Goal: Transaction & Acquisition: Complete application form

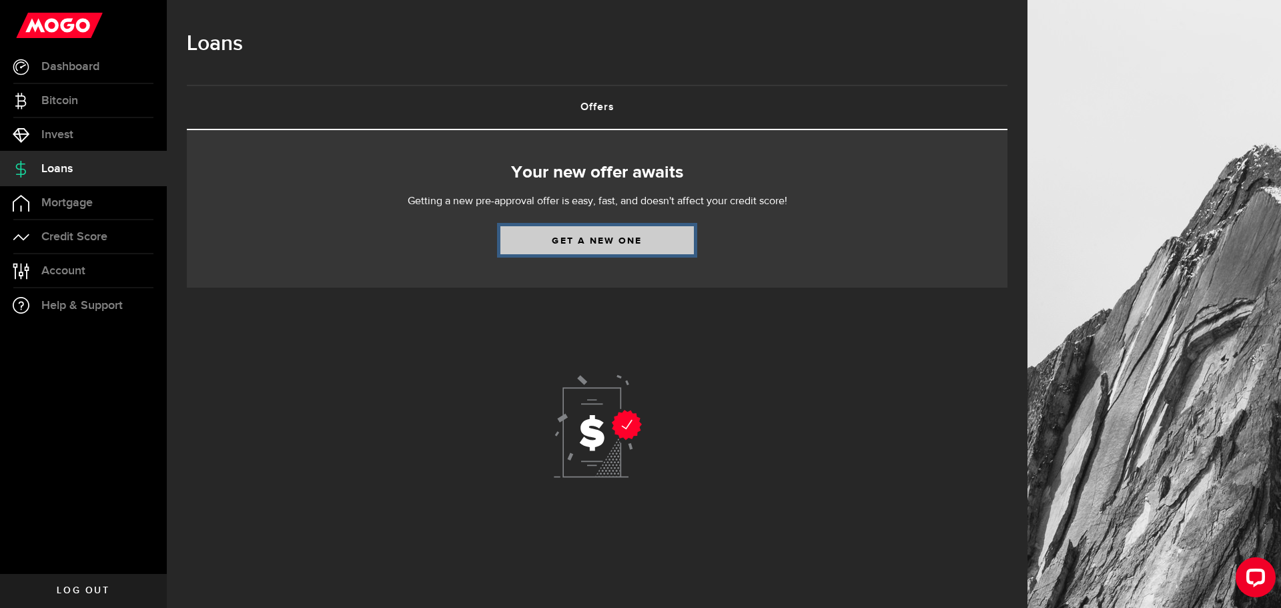
click at [564, 245] on link "Get a new one" at bounding box center [596, 240] width 193 height 28
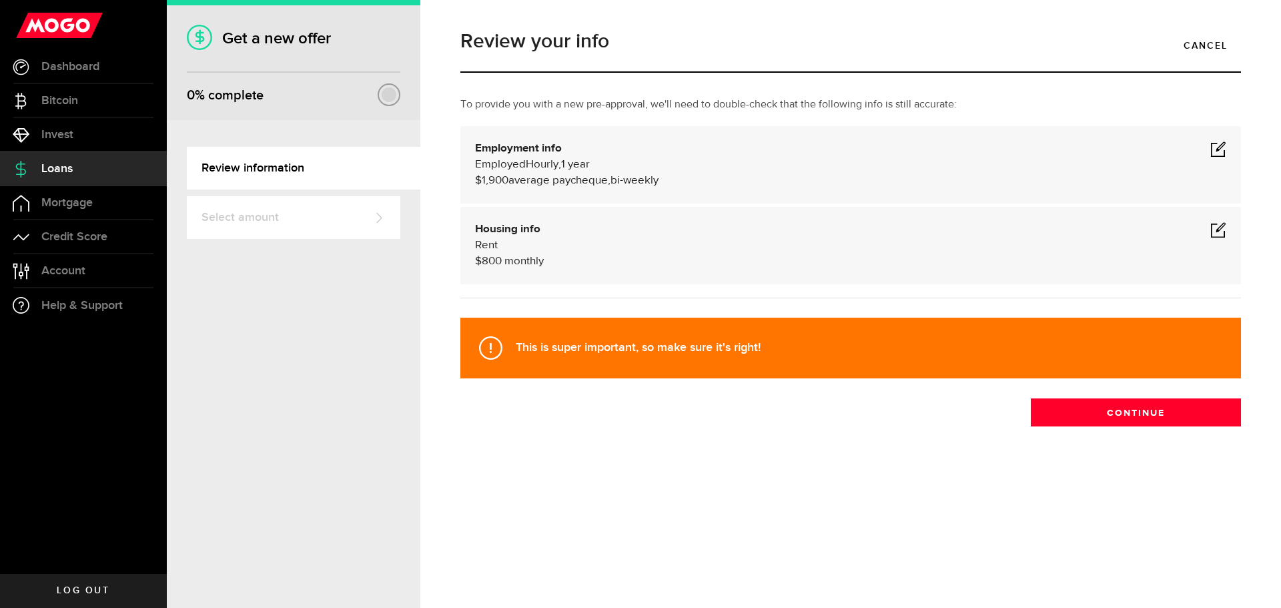
click at [1219, 225] on span at bounding box center [1218, 230] width 16 height 16
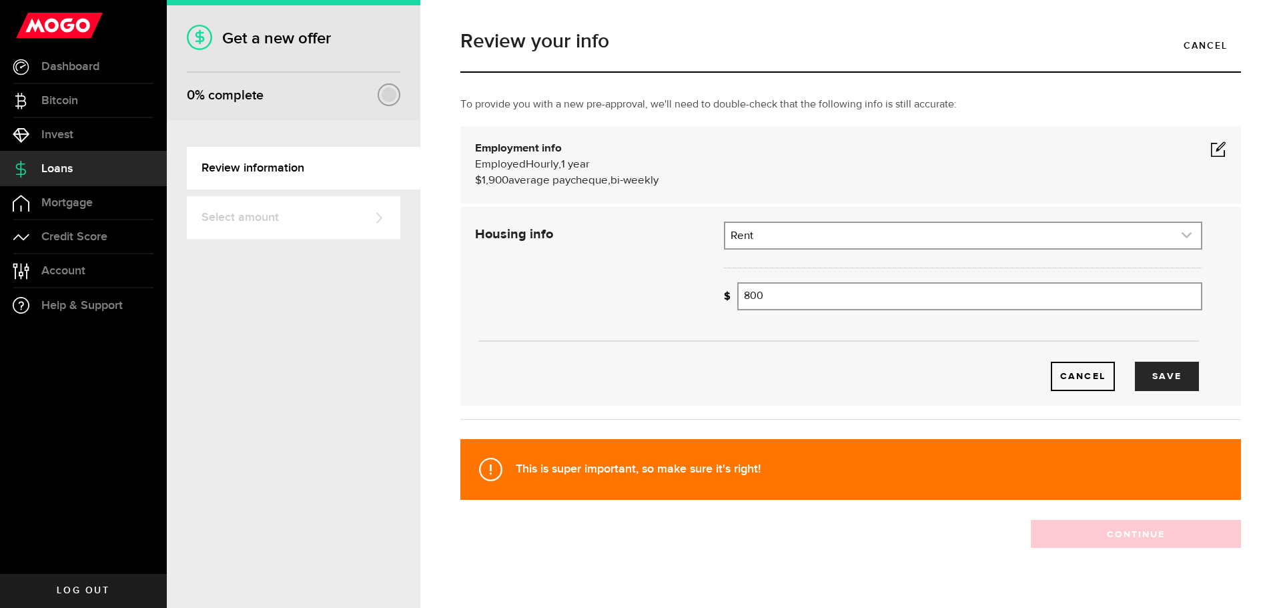
click at [1048, 230] on link "expand select" at bounding box center [963, 235] width 476 height 25
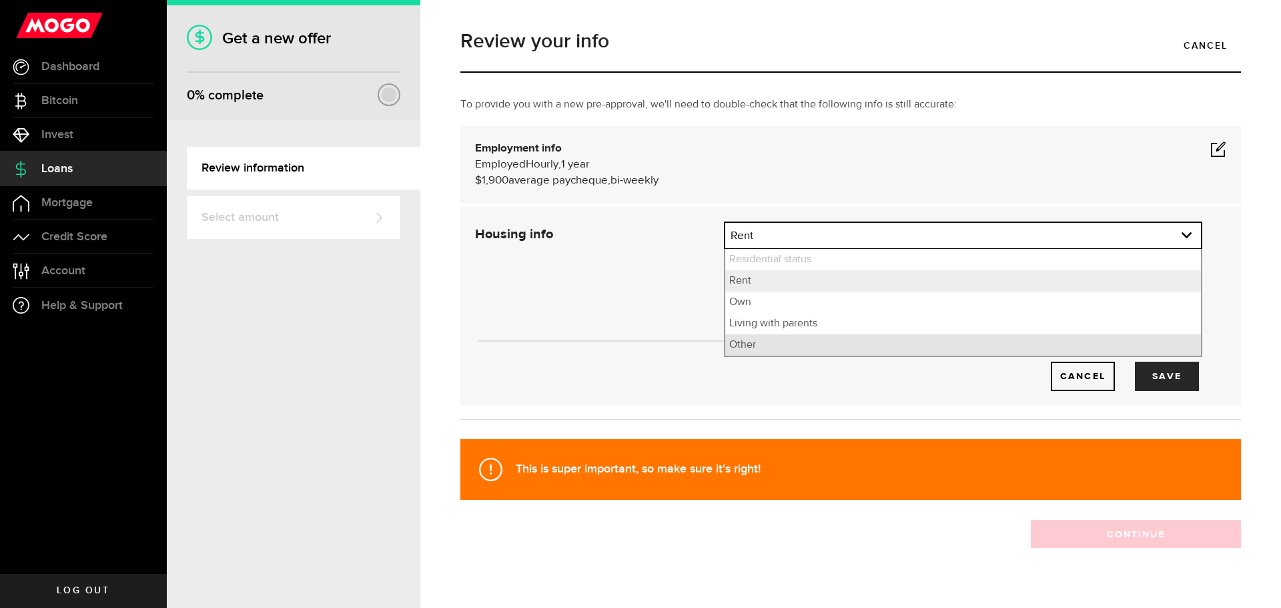
click at [1011, 350] on li "Other" at bounding box center [963, 344] width 476 height 21
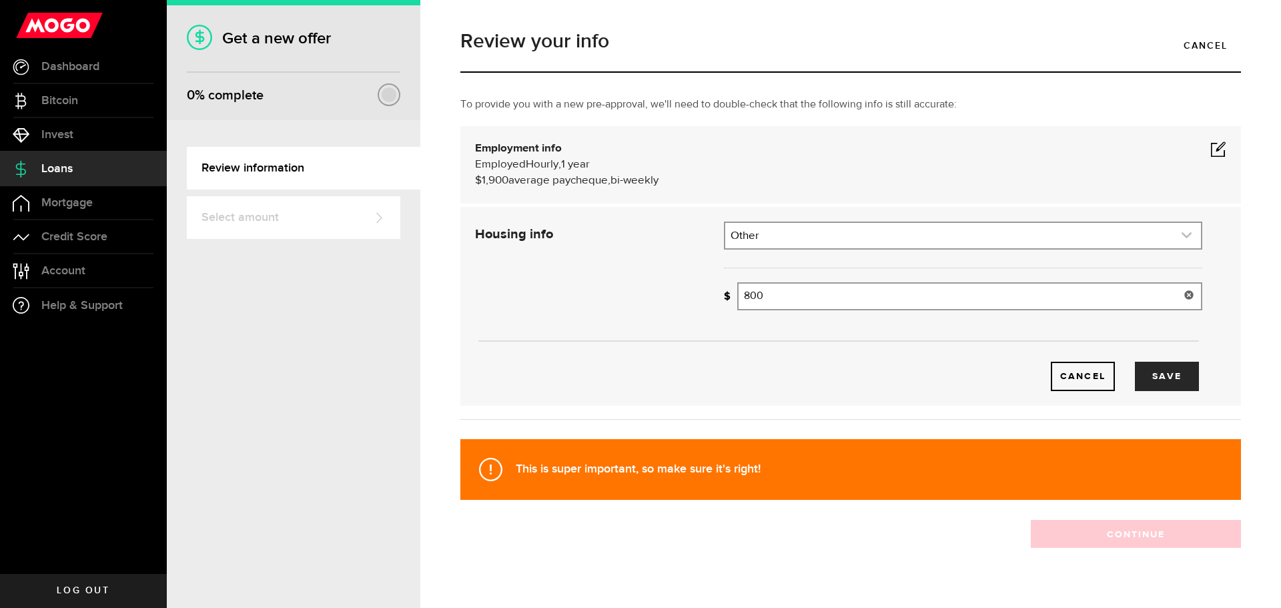
click at [988, 232] on link "expand select" at bounding box center [963, 235] width 476 height 25
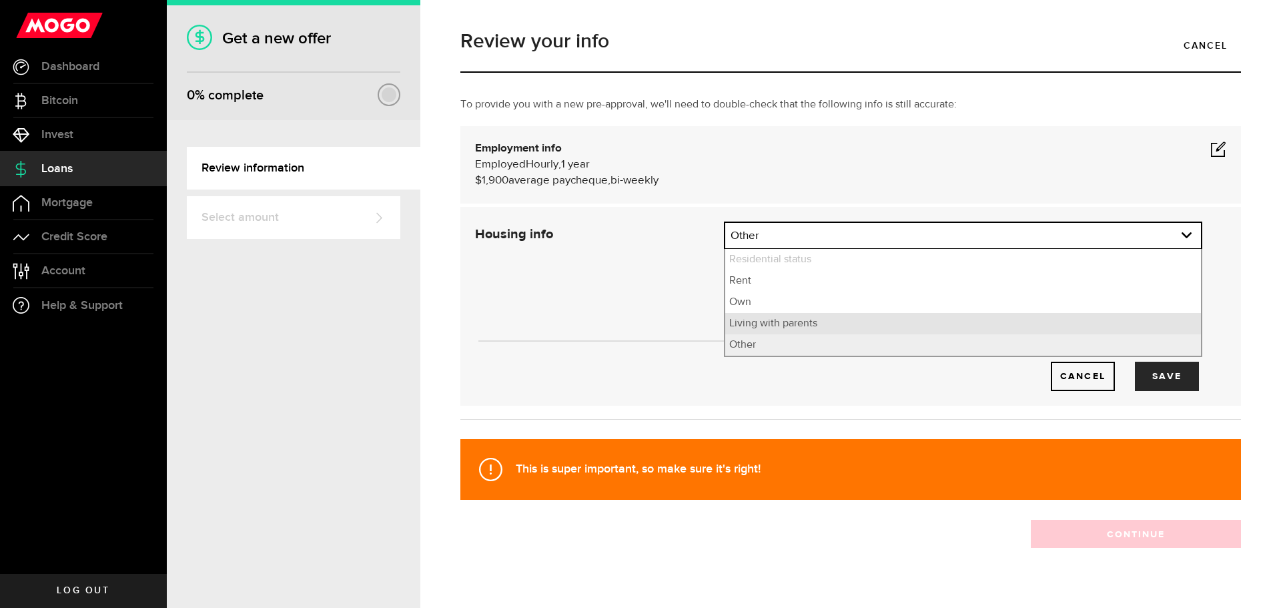
click at [923, 322] on li "Living with parents" at bounding box center [963, 323] width 476 height 21
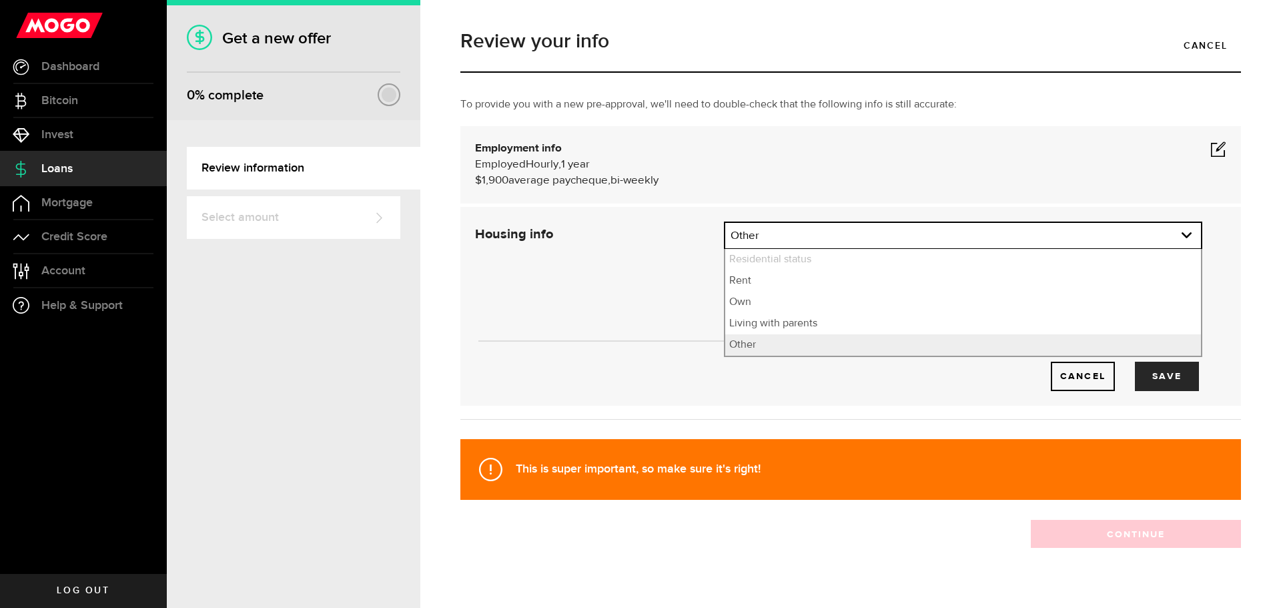
select select "Living with parents"
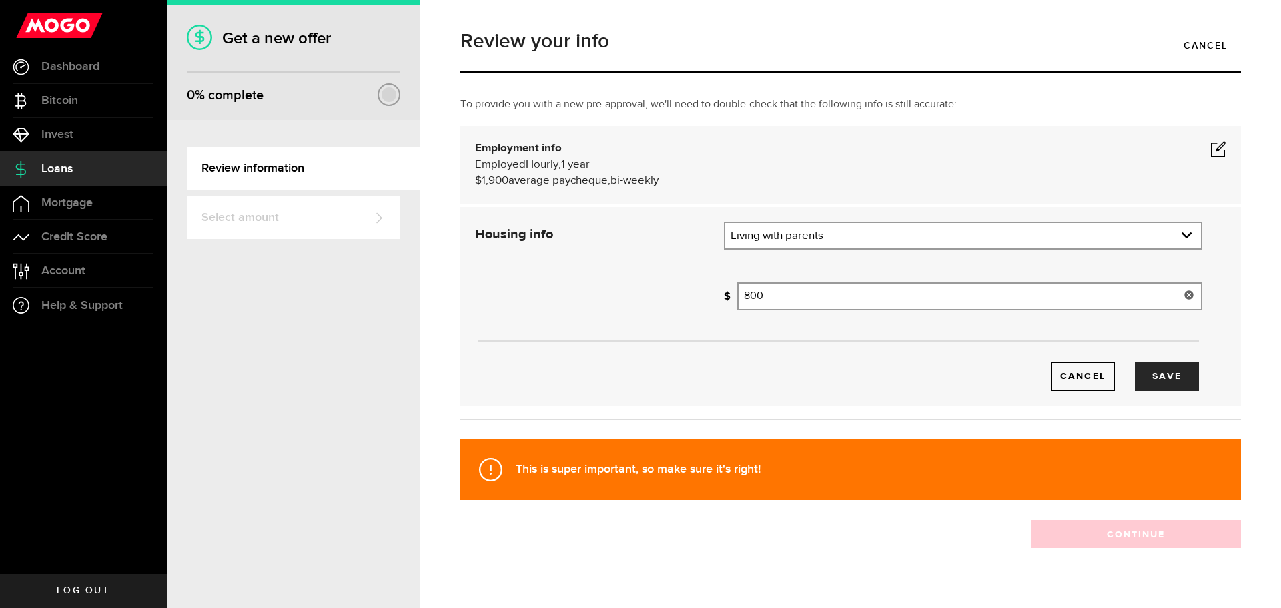
drag, startPoint x: 915, startPoint y: 302, endPoint x: 748, endPoint y: 294, distance: 167.0
click at [748, 294] on input "800" at bounding box center [969, 296] width 465 height 28
type input "8"
type input "0"
click at [782, 360] on div "Cancel Save" at bounding box center [838, 355] width 767 height 71
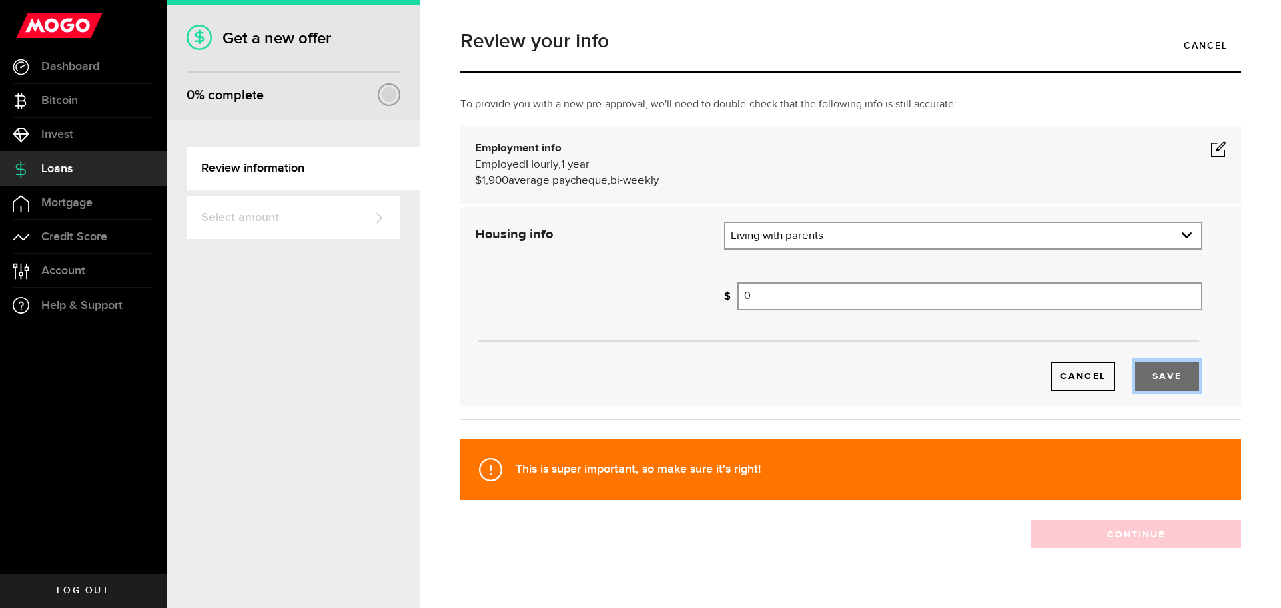
click at [1151, 384] on button "Save" at bounding box center [1167, 376] width 64 height 29
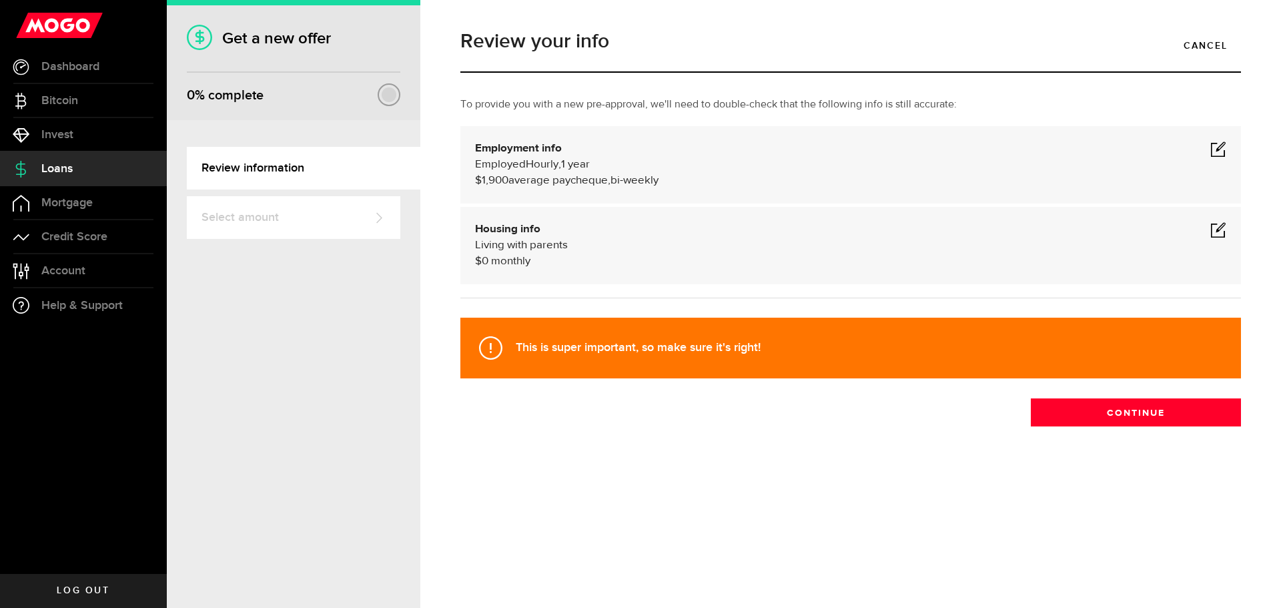
click at [1219, 147] on span at bounding box center [1218, 149] width 16 height 16
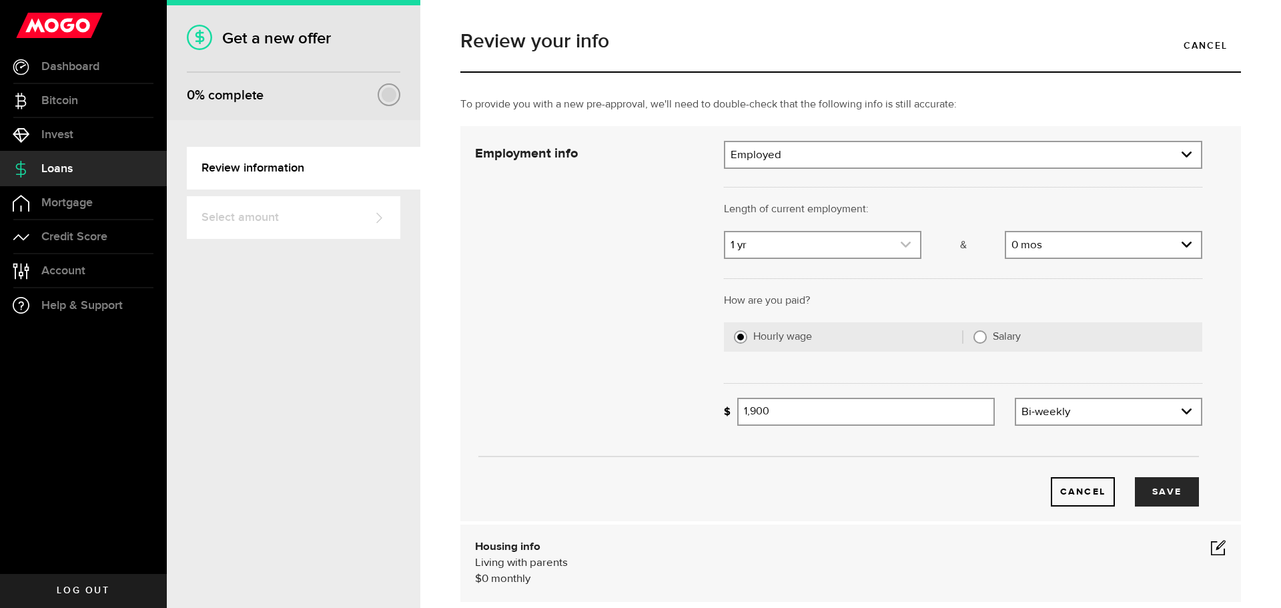
click at [897, 238] on link "expand select" at bounding box center [822, 244] width 195 height 25
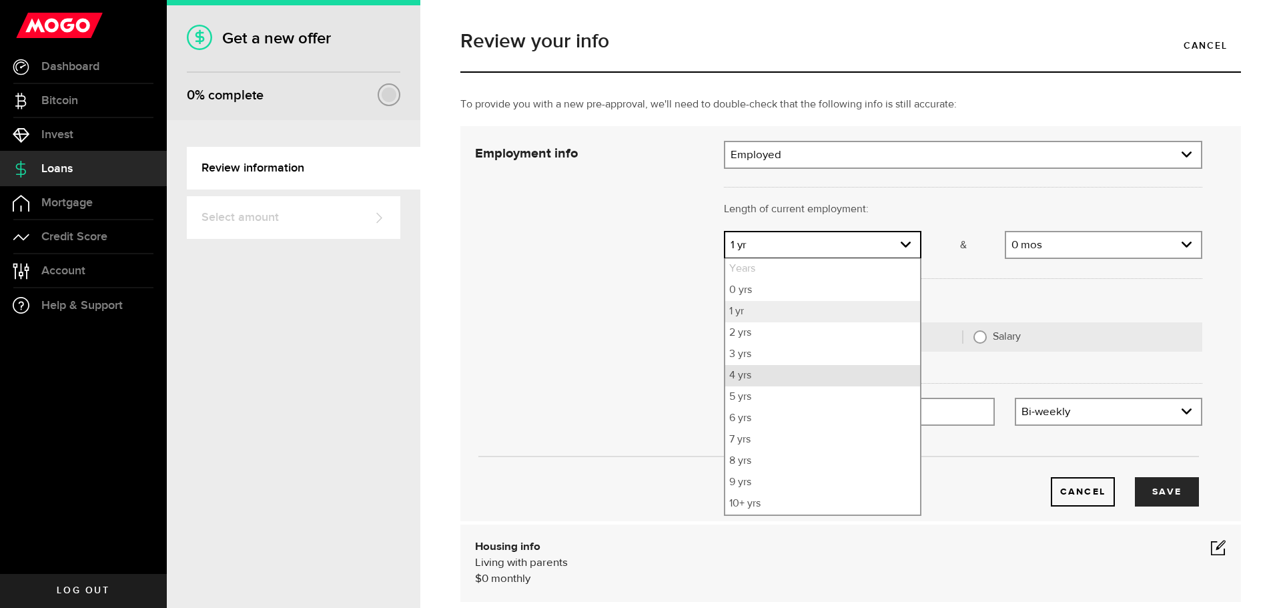
click at [783, 380] on li "4 yrs" at bounding box center [822, 375] width 195 height 21
select select "4"
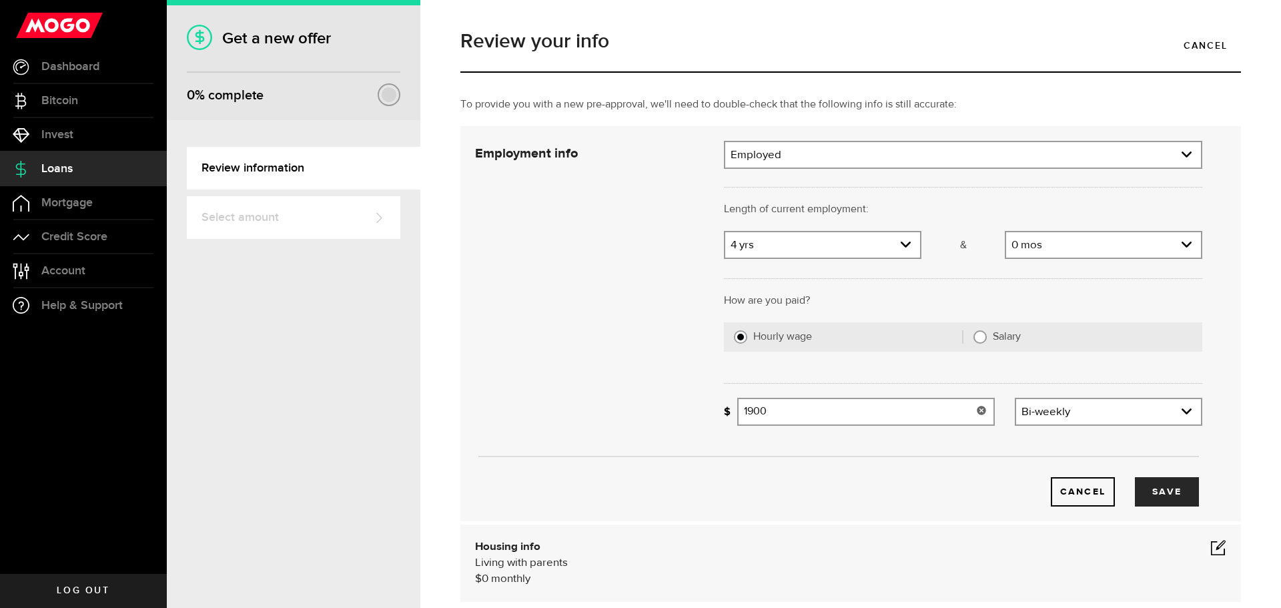
click at [922, 420] on input "1900" at bounding box center [866, 412] width 258 height 28
type input "1,500"
click at [932, 444] on div "Cancel Save" at bounding box center [838, 471] width 767 height 71
click at [1166, 494] on button "Save" at bounding box center [1167, 491] width 64 height 29
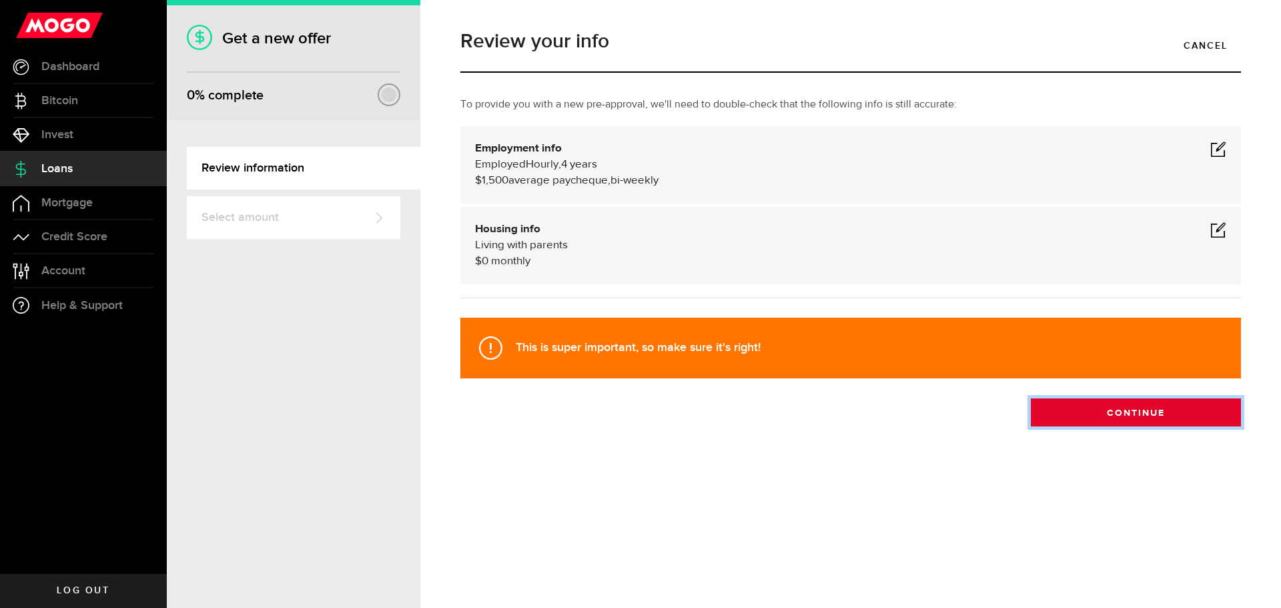
click at [1100, 403] on button "Continue" at bounding box center [1136, 412] width 210 height 28
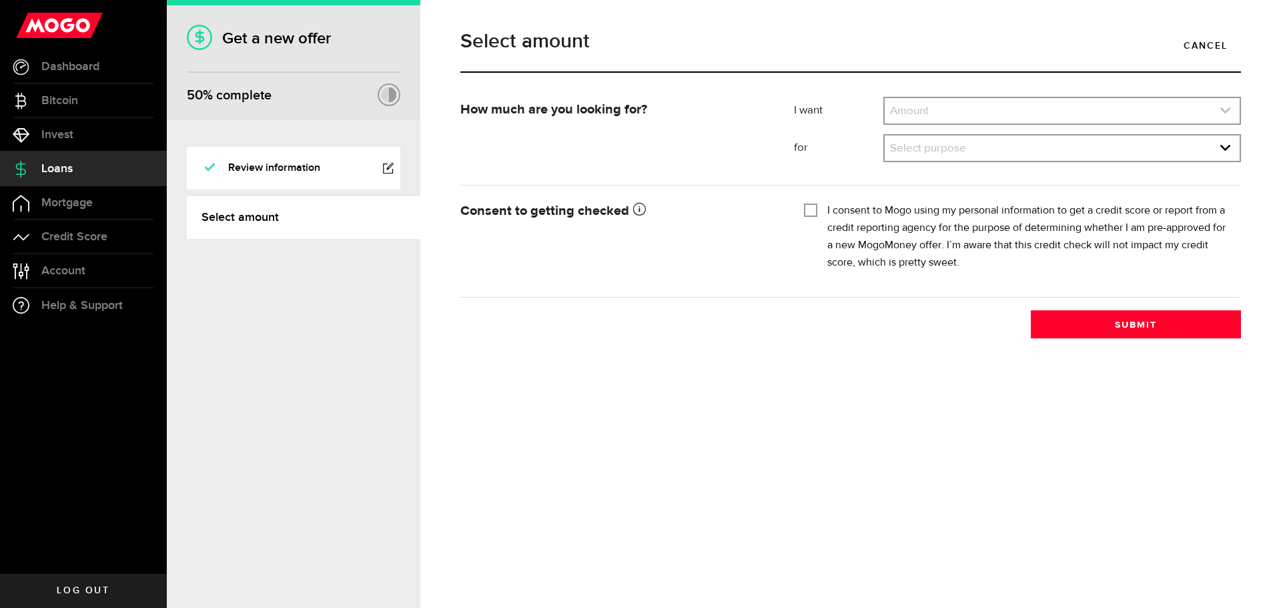
click at [915, 105] on link "expand select" at bounding box center [1062, 110] width 355 height 25
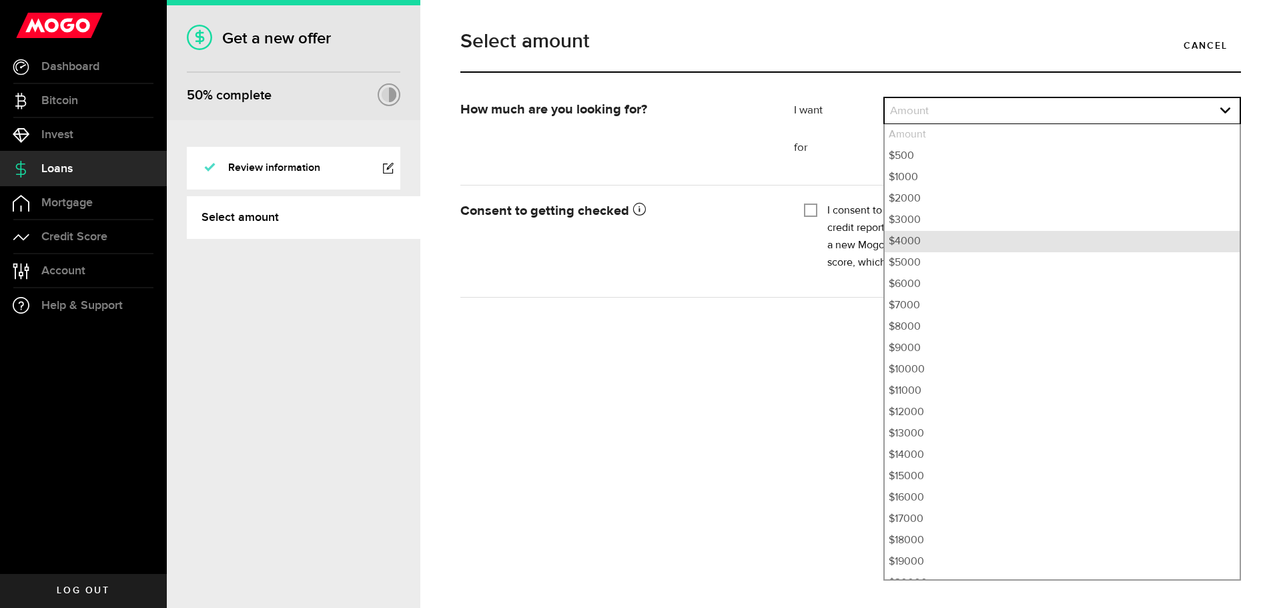
click at [933, 244] on li "$4000" at bounding box center [1062, 241] width 355 height 21
select select "4000"
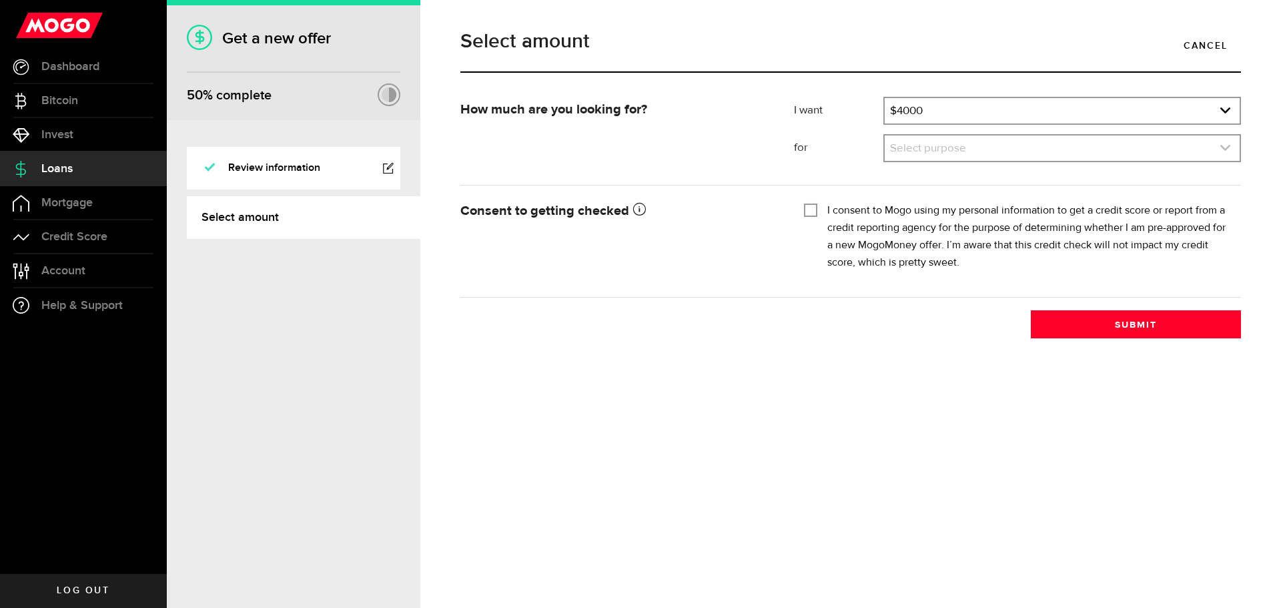
click at [923, 148] on link "expand select" at bounding box center [1062, 147] width 355 height 25
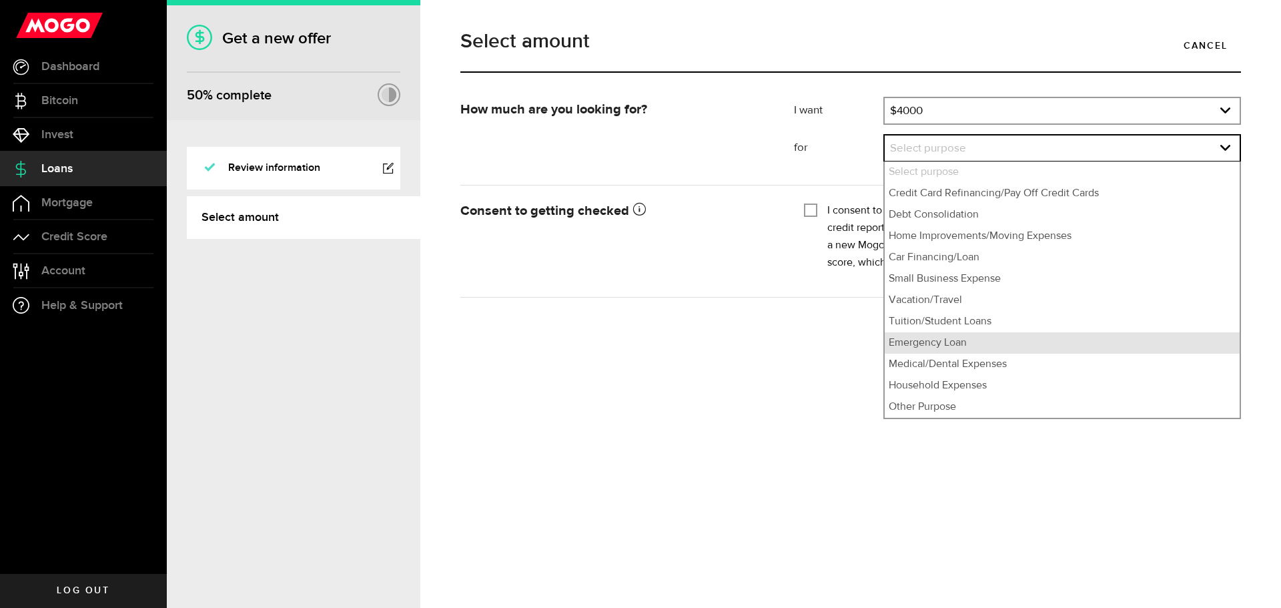
click at [975, 340] on li "Emergency Loan" at bounding box center [1062, 342] width 355 height 21
select select "Emergency Loan"
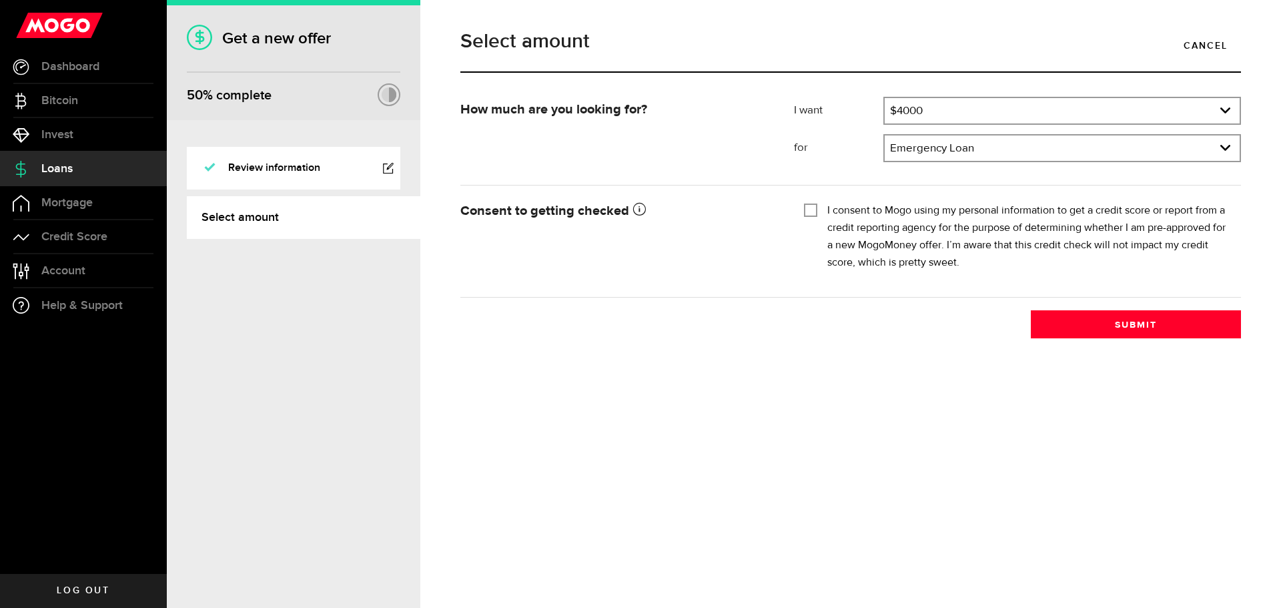
click at [821, 204] on div "I consent to Mogo using my personal information to get a credit score or report…" at bounding box center [1017, 236] width 427 height 69
click at [819, 209] on div "I consent to Mogo using my personal information to get a credit score or report…" at bounding box center [1017, 236] width 427 height 69
click at [815, 212] on input "I consent to Mogo using my personal information to get a credit score or report…" at bounding box center [810, 208] width 13 height 13
checkbox input "true"
click at [1063, 324] on button "Submit" at bounding box center [1136, 324] width 210 height 28
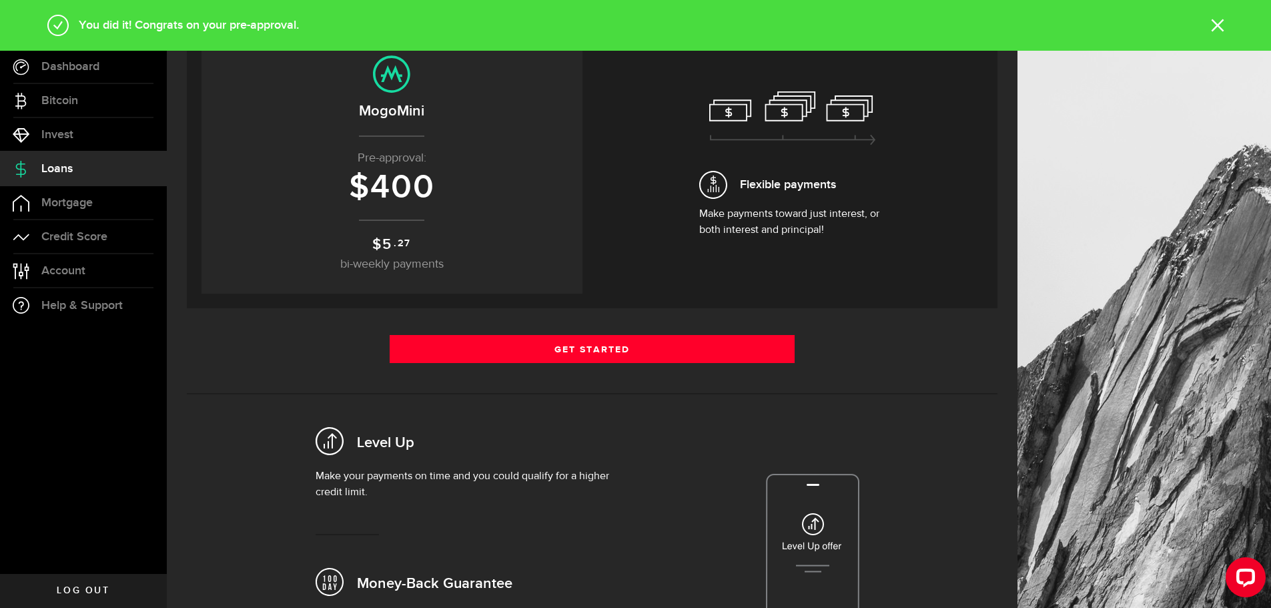
scroll to position [133, 0]
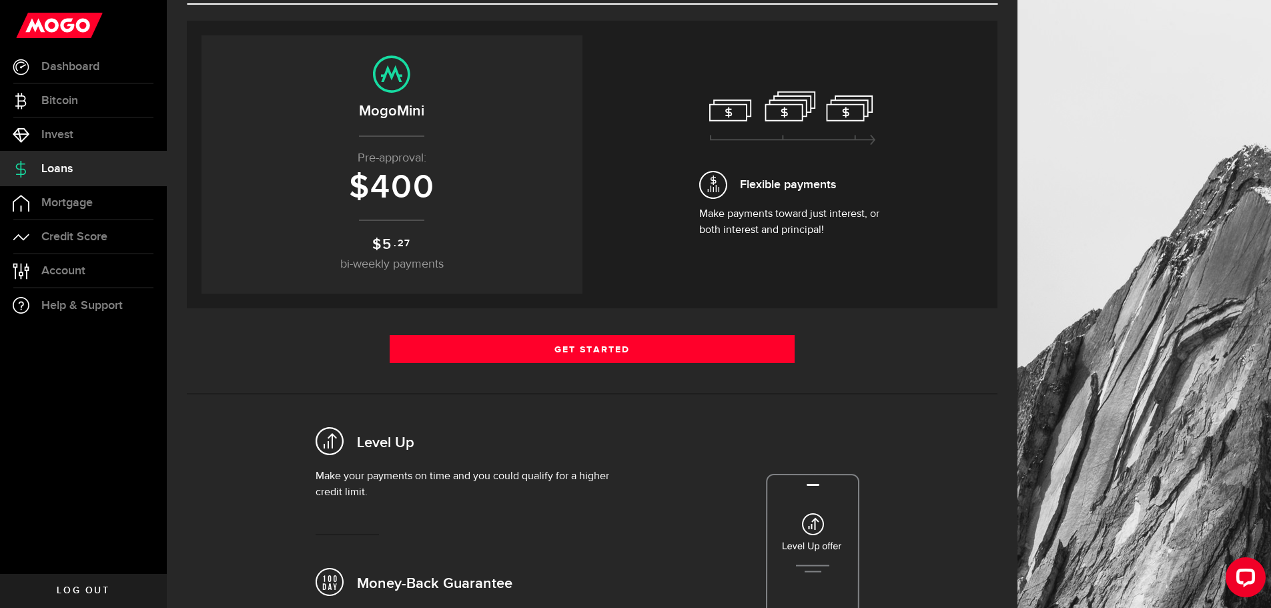
scroll to position [133, 0]
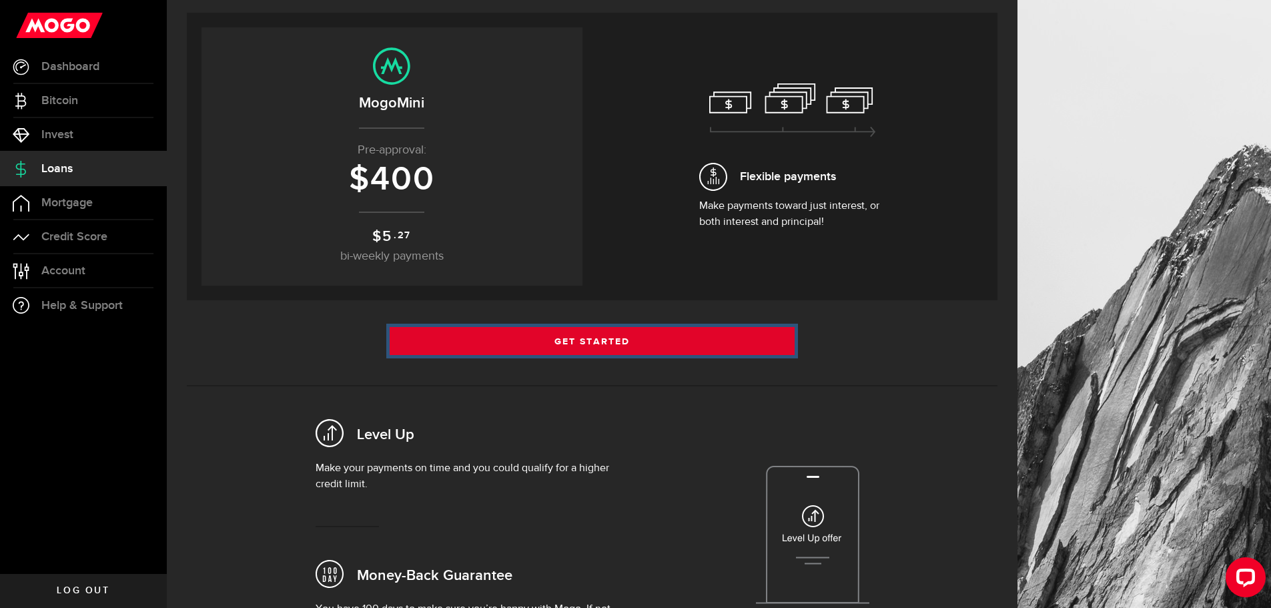
click at [774, 342] on link "Get Started" at bounding box center [593, 341] width 406 height 28
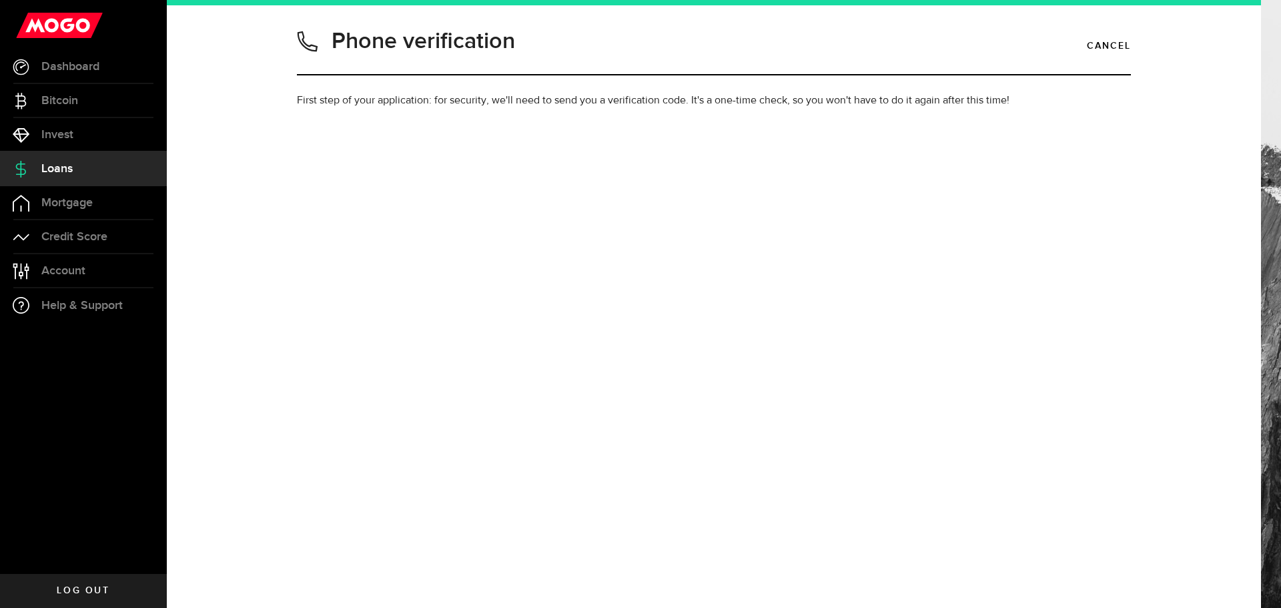
type input "6475068674"
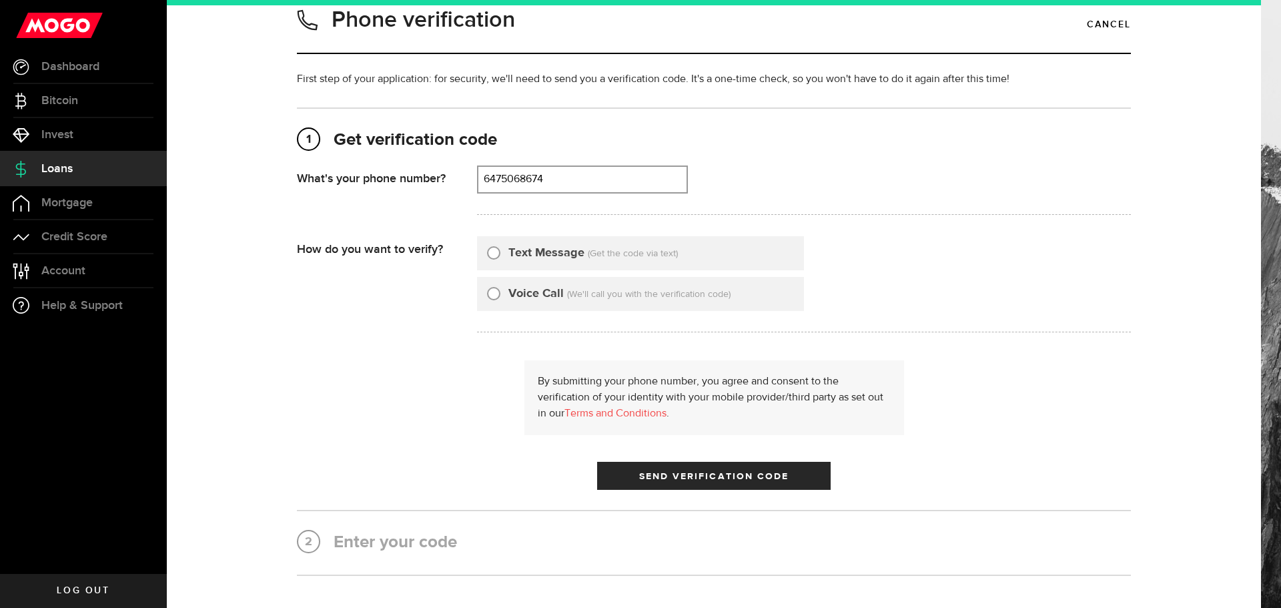
scroll to position [67, 0]
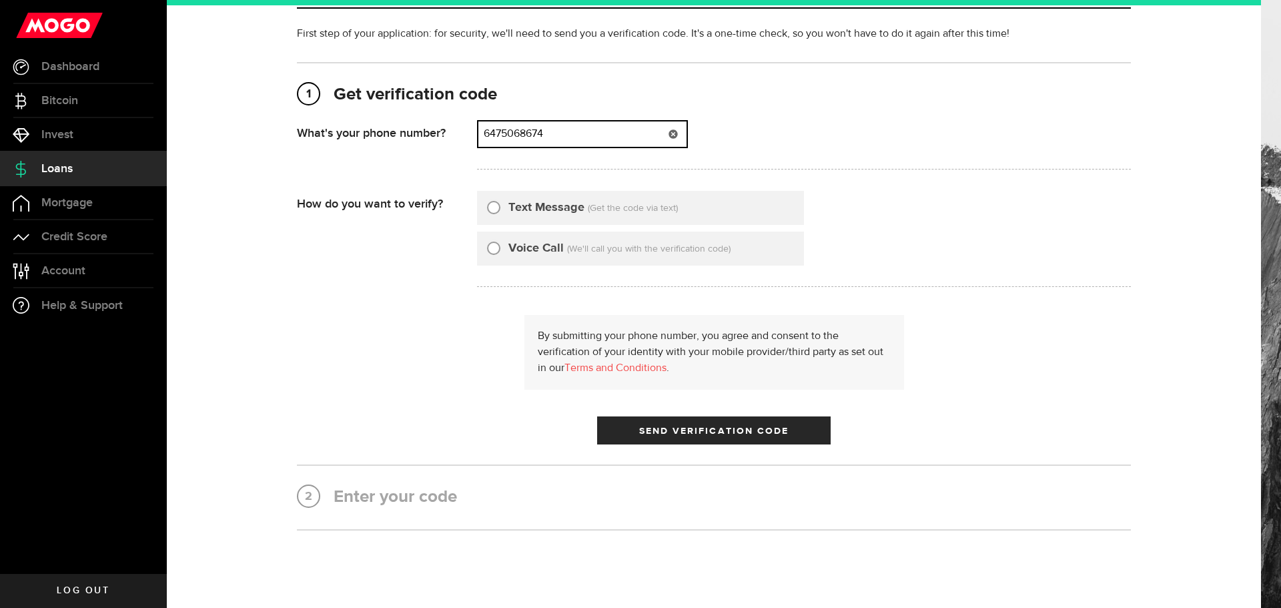
drag, startPoint x: 594, startPoint y: 125, endPoint x: 480, endPoint y: 120, distance: 114.9
click at [480, 120] on div "That doesn't look like a valid phone number. Try again? 6475068674 (000) 000-00…" at bounding box center [582, 134] width 211 height 28
type input "8254366761"
click at [510, 207] on label "Text Message" at bounding box center [546, 208] width 76 height 18
click at [500, 207] on input "Text Message" at bounding box center [493, 205] width 13 height 13
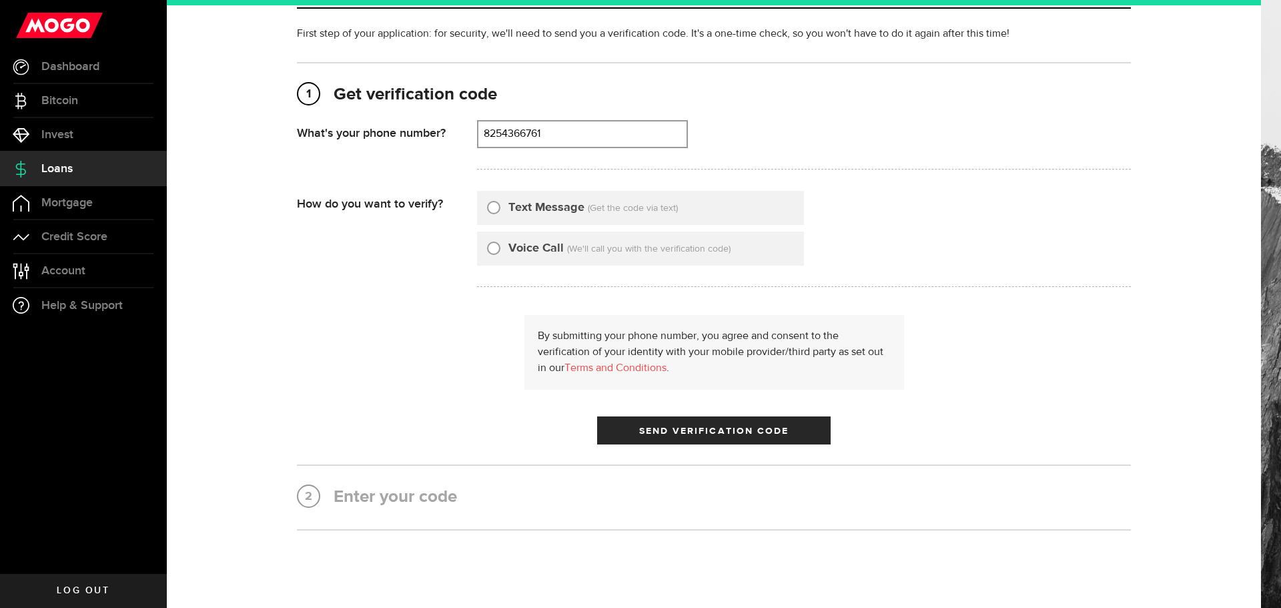
radio input "true"
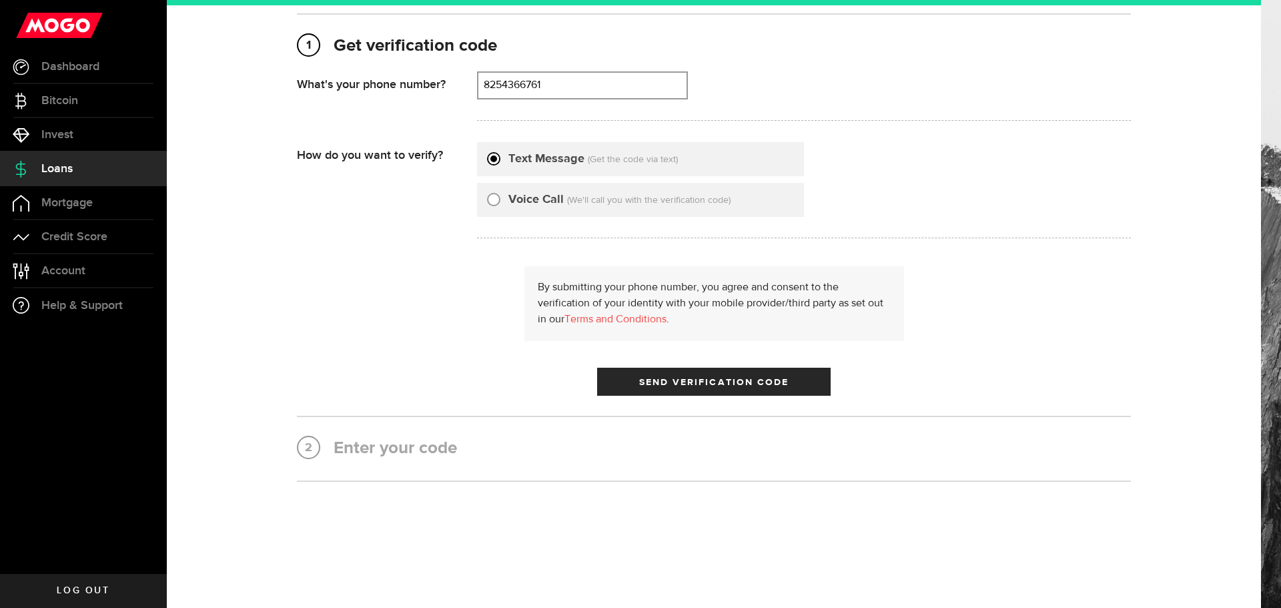
scroll to position [122, 0]
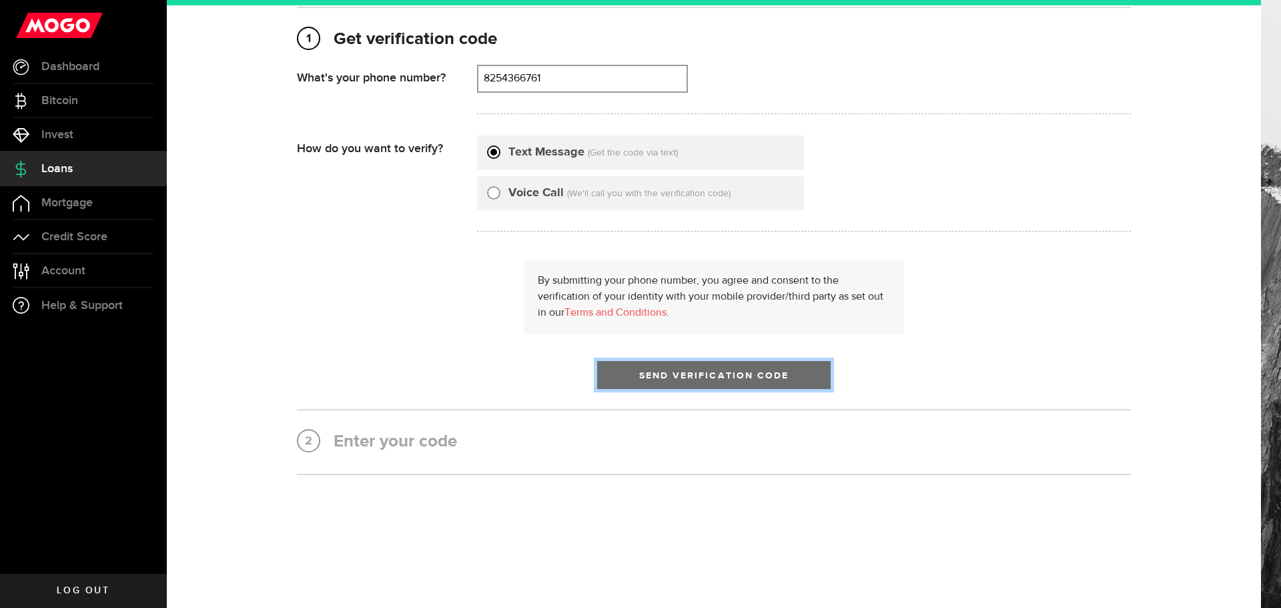
click at [642, 377] on span "Send Verification Code" at bounding box center [714, 375] width 150 height 9
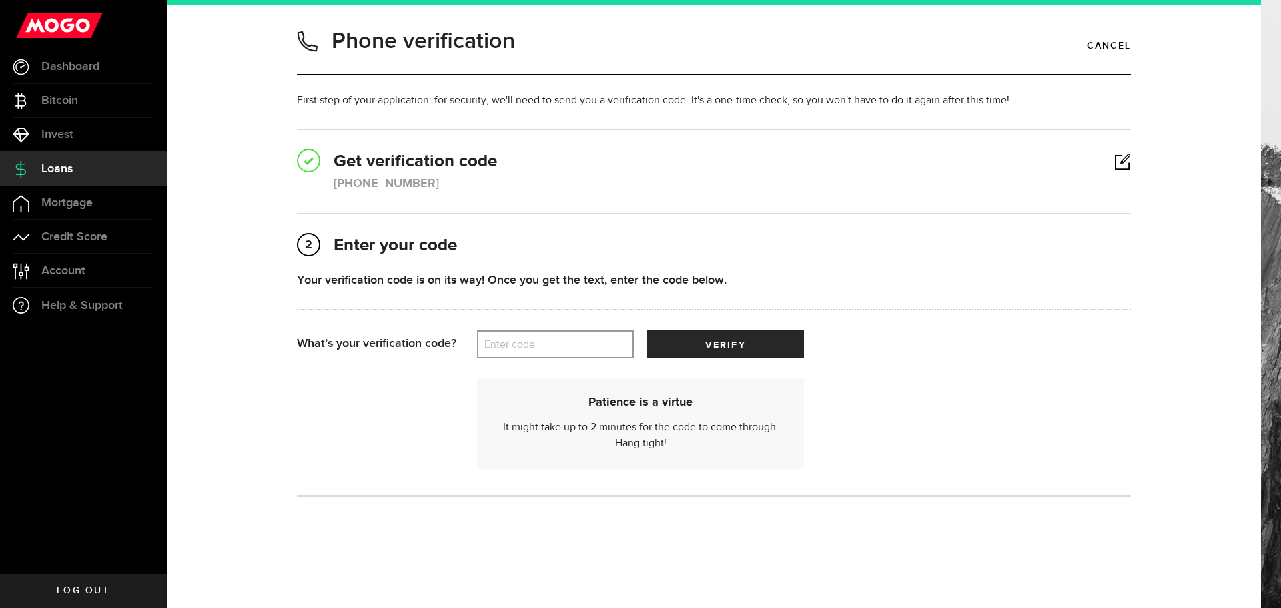
click at [580, 347] on label "Enter code" at bounding box center [555, 344] width 157 height 27
click at [580, 347] on input "Enter code" at bounding box center [555, 344] width 157 height 28
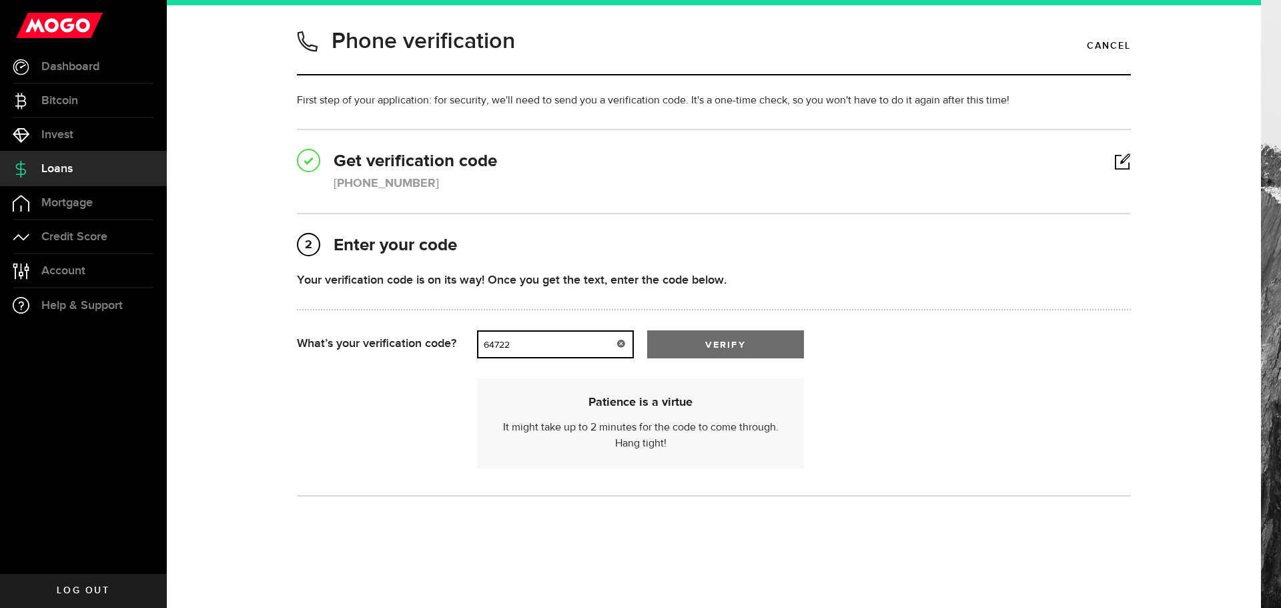
type input "64722"
click at [705, 342] on span "verify" at bounding box center [725, 344] width 40 height 9
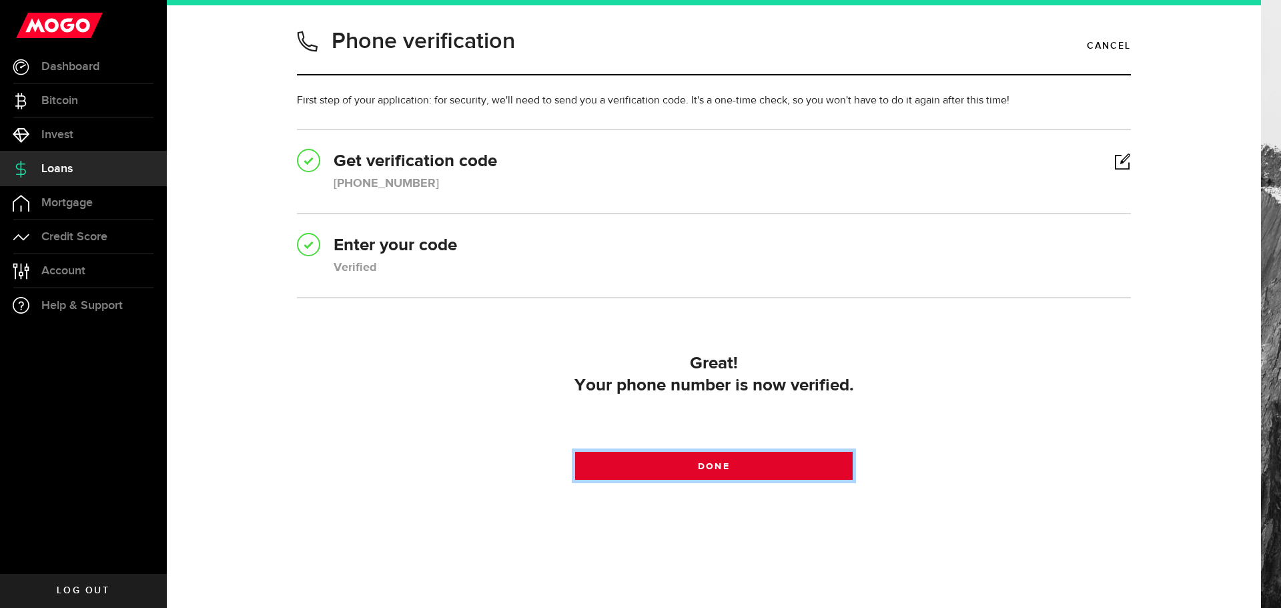
click at [715, 465] on span at bounding box center [714, 469] width 19 height 19
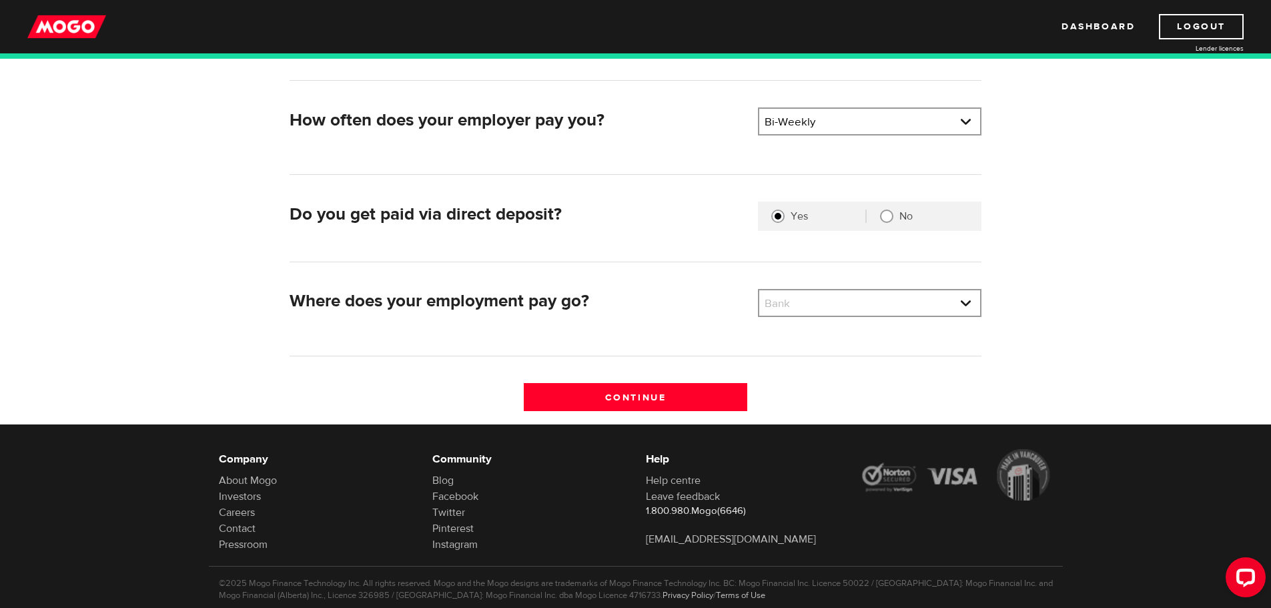
scroll to position [267, 0]
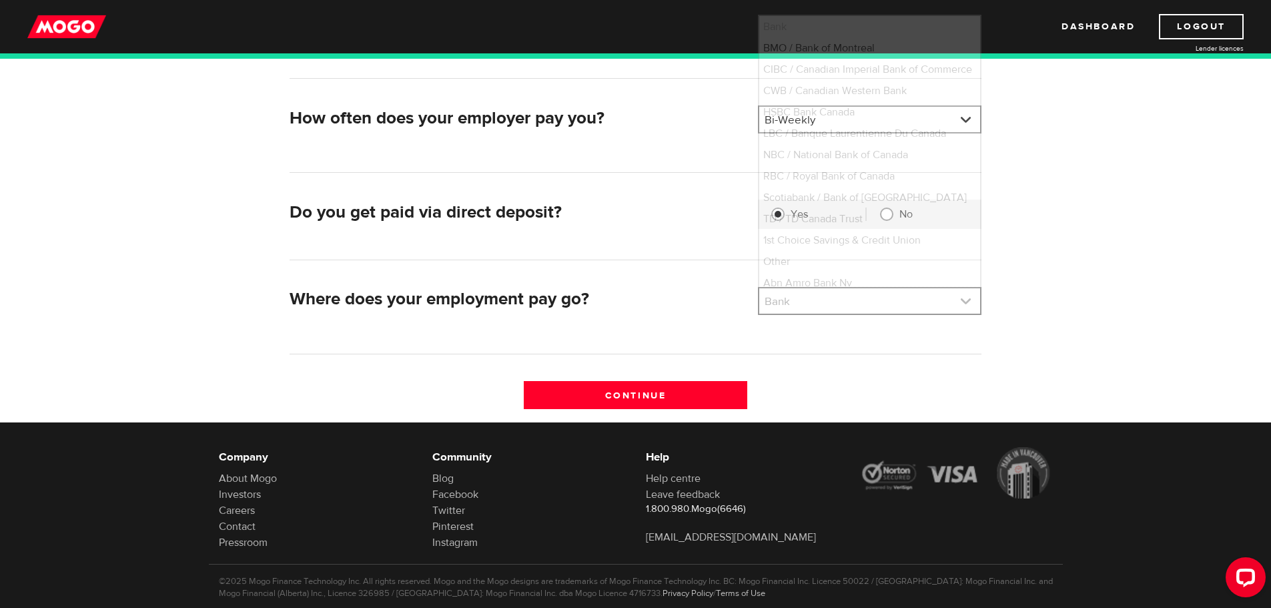
click at [800, 302] on link at bounding box center [869, 300] width 221 height 25
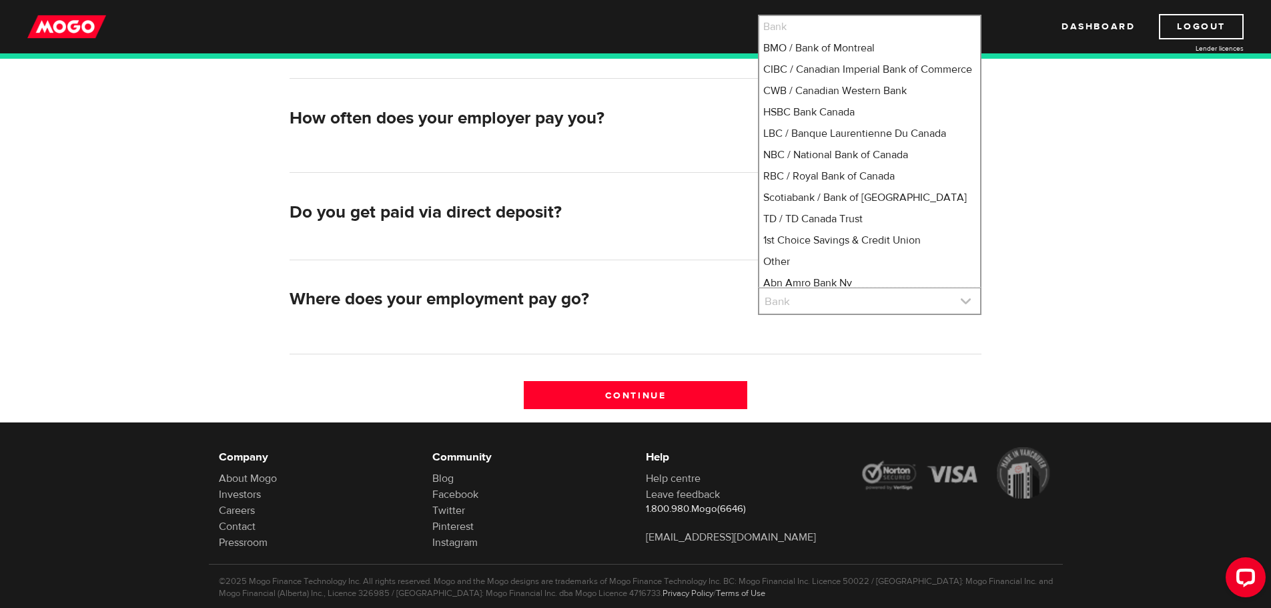
click at [800, 302] on link at bounding box center [869, 300] width 221 height 25
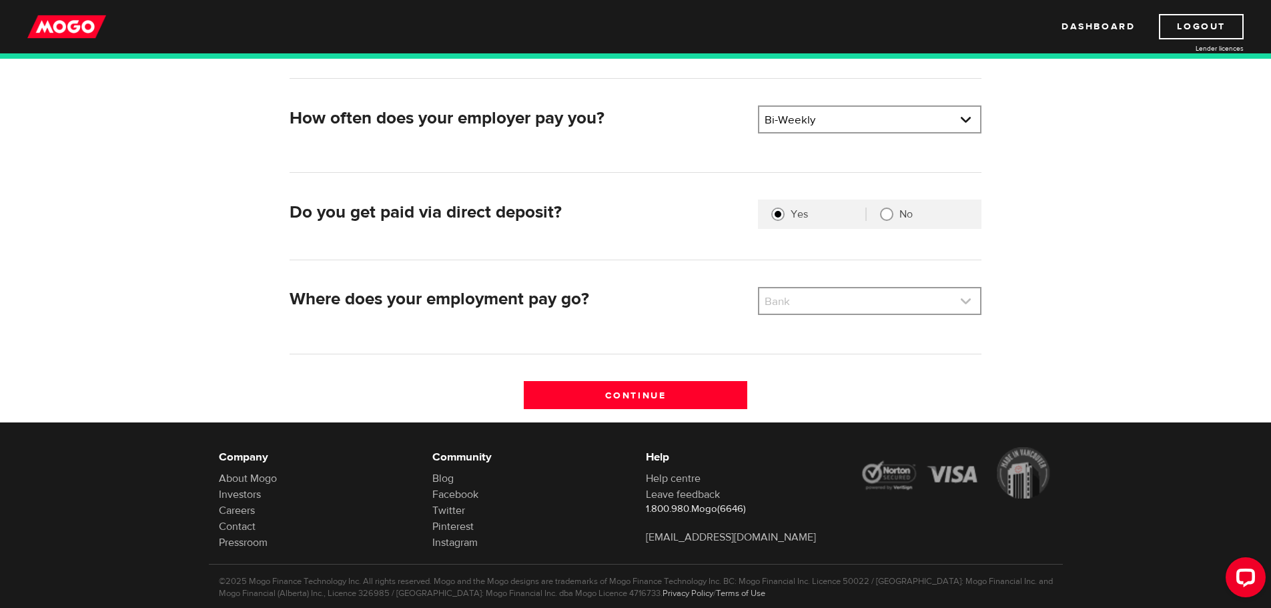
click at [800, 302] on link at bounding box center [869, 300] width 221 height 25
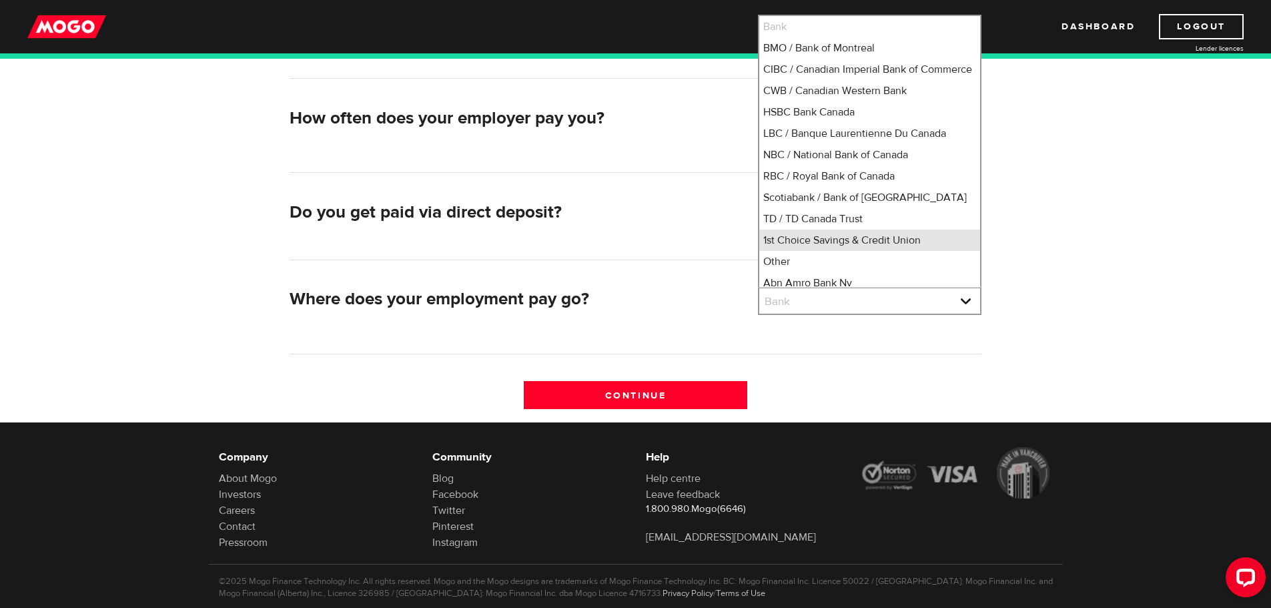
scroll to position [1, 0]
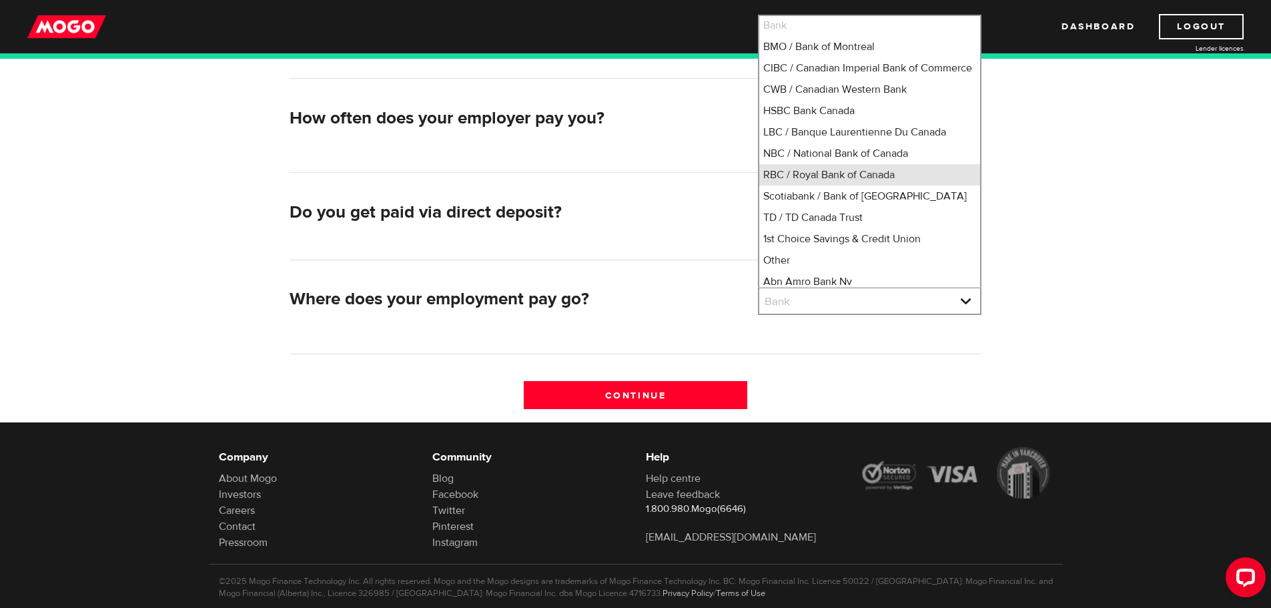
click at [797, 185] on li "RBC / Royal Bank of Canada" at bounding box center [869, 174] width 221 height 21
select select "8"
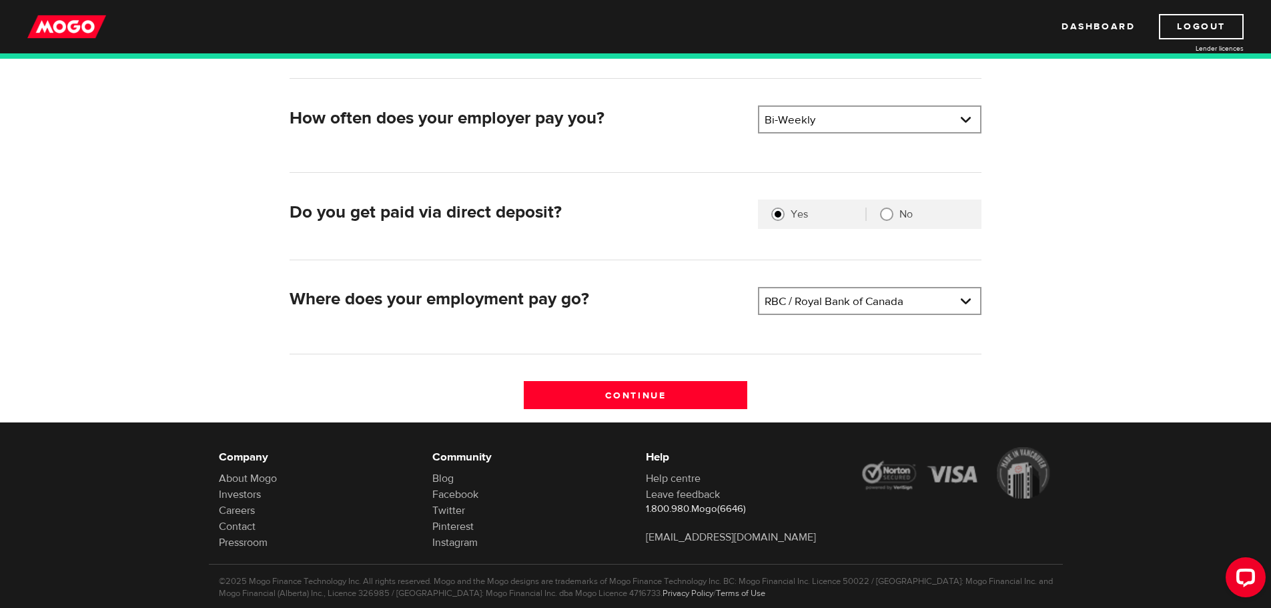
click at [723, 230] on div "Do you get paid via direct deposit?" at bounding box center [518, 215] width 468 height 33
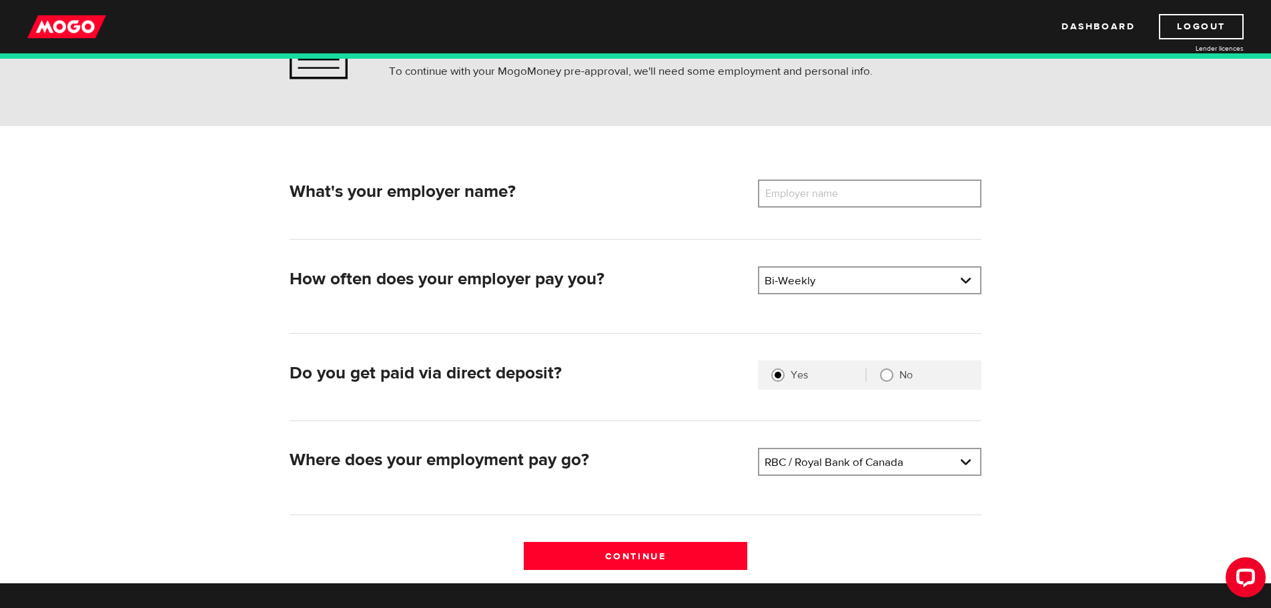
scroll to position [67, 0]
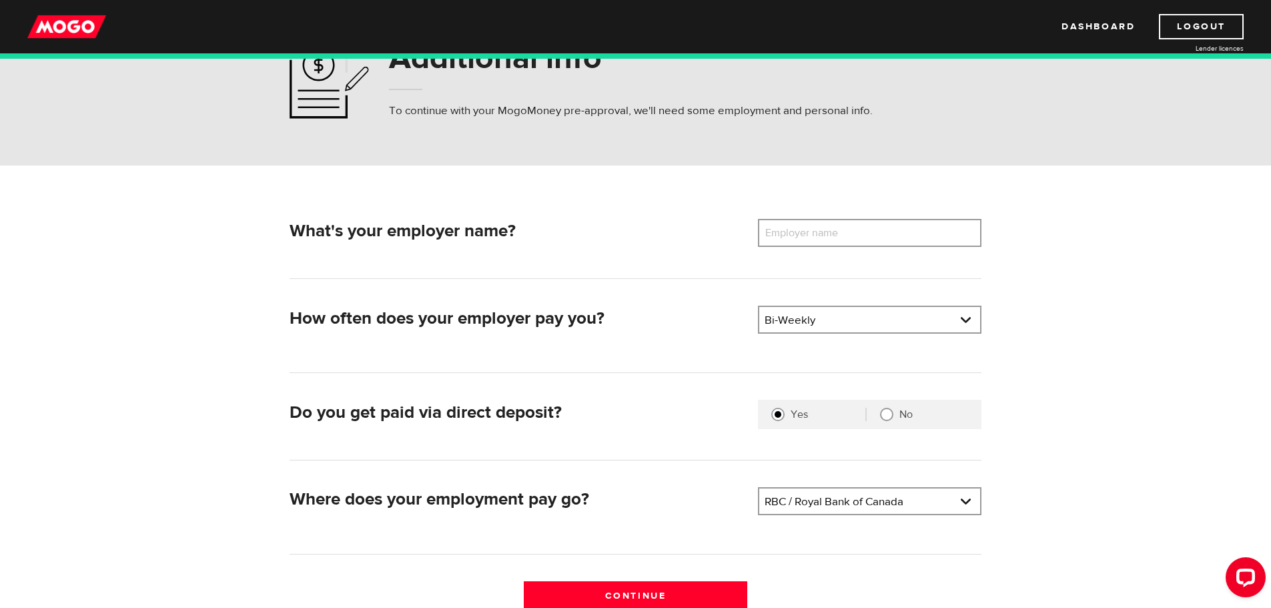
click at [775, 228] on label "Employer name" at bounding box center [811, 233] width 107 height 28
click at [775, 228] on input "Employer name" at bounding box center [870, 233] width 224 height 28
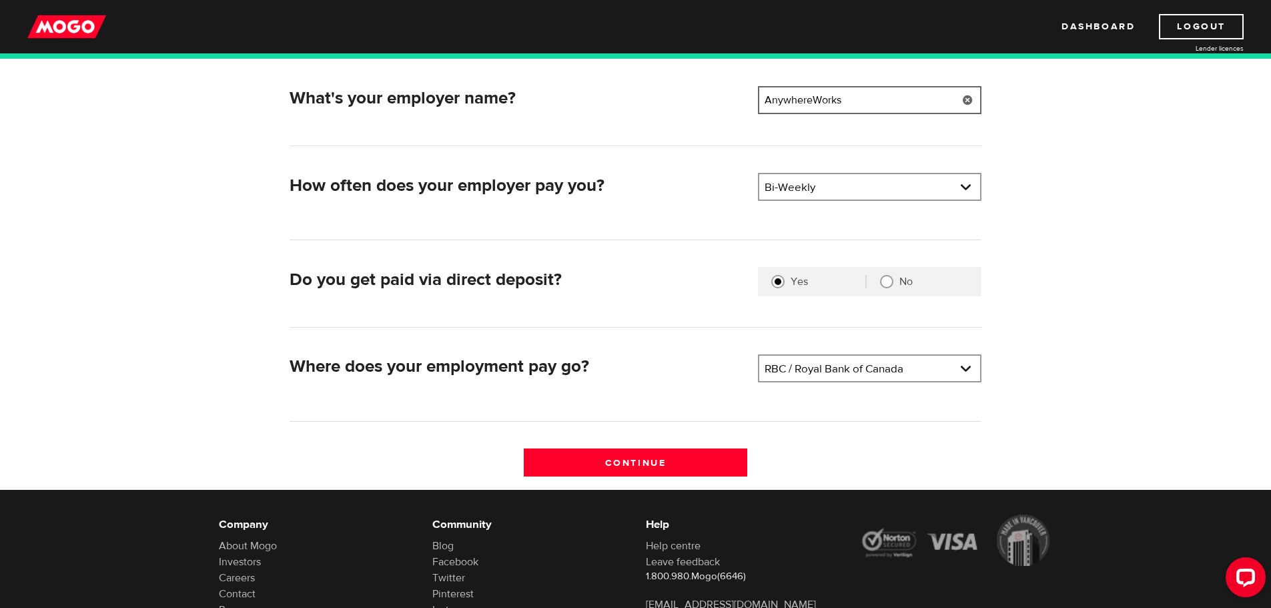
scroll to position [200, 0]
type input "AnywhereWorks"
click at [673, 450] on input "Continue" at bounding box center [636, 462] width 224 height 28
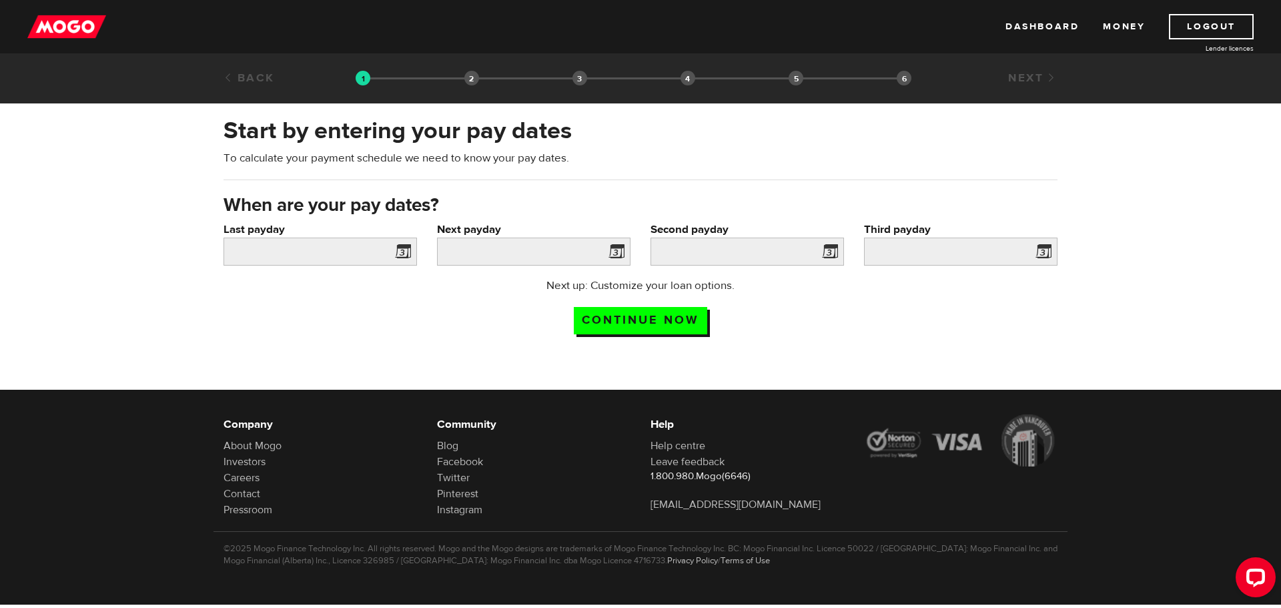
click at [409, 252] on span at bounding box center [400, 253] width 20 height 21
click at [395, 250] on span at bounding box center [400, 253] width 20 height 21
click at [400, 250] on span at bounding box center [400, 253] width 20 height 21
click at [395, 250] on span at bounding box center [400, 253] width 20 height 21
click at [382, 250] on input "Last payday" at bounding box center [320, 252] width 193 height 28
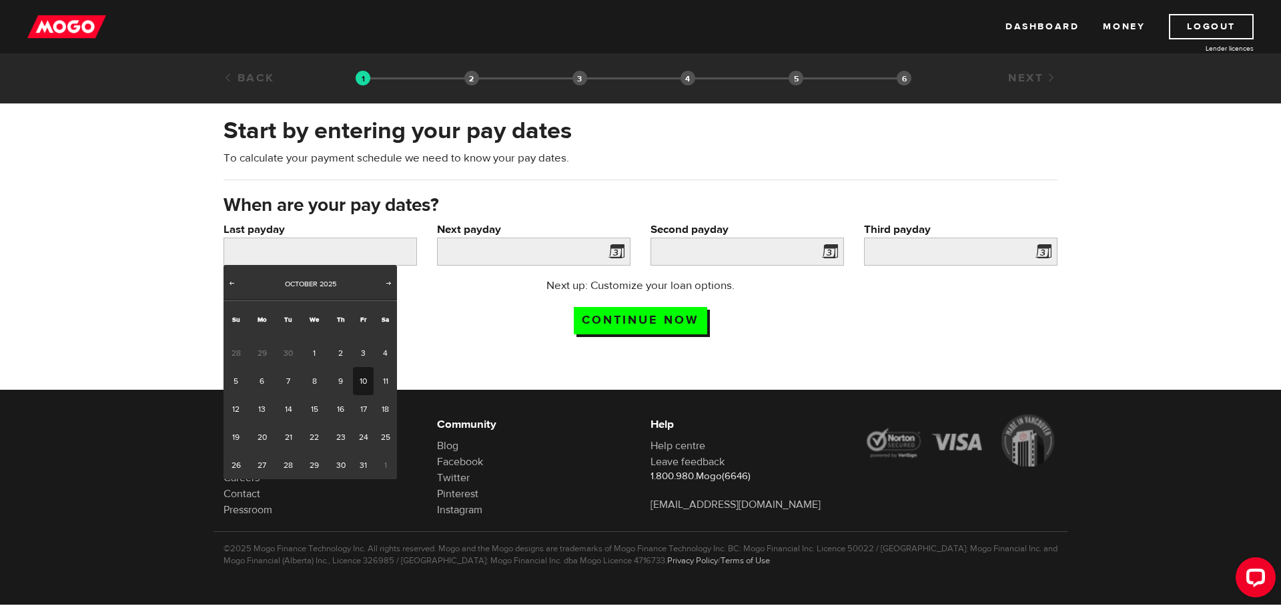
click at [358, 386] on link "10" at bounding box center [363, 381] width 21 height 28
type input "2025/10/10"
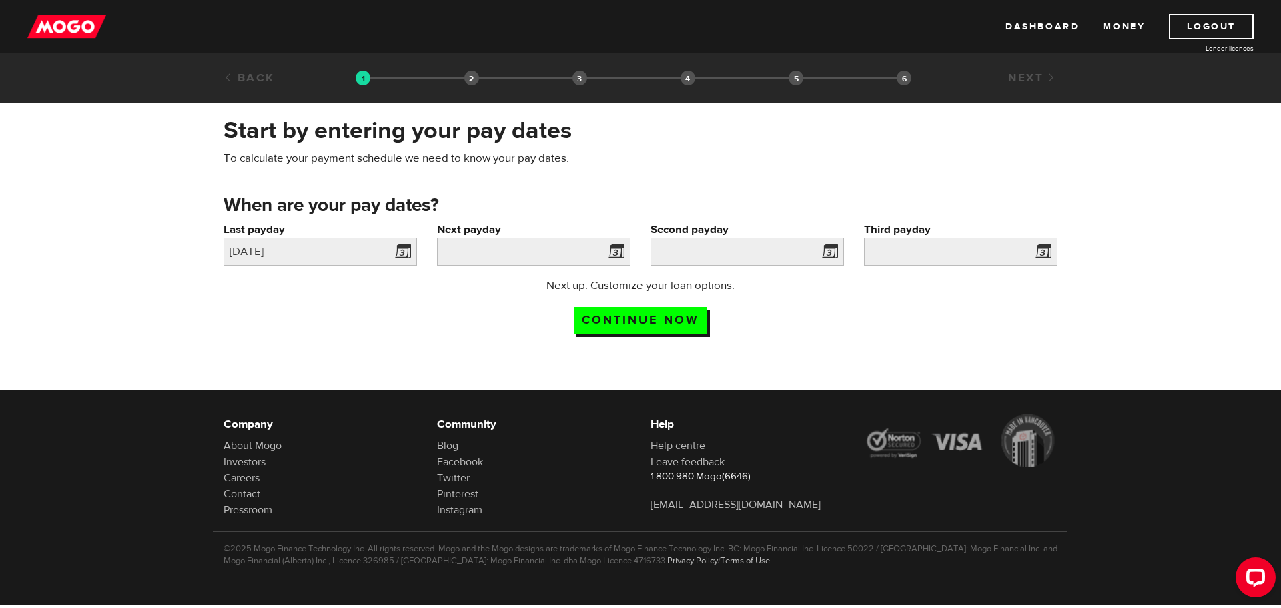
click at [616, 254] on span at bounding box center [614, 253] width 20 height 21
click at [576, 245] on input "Next payday" at bounding box center [533, 252] width 193 height 28
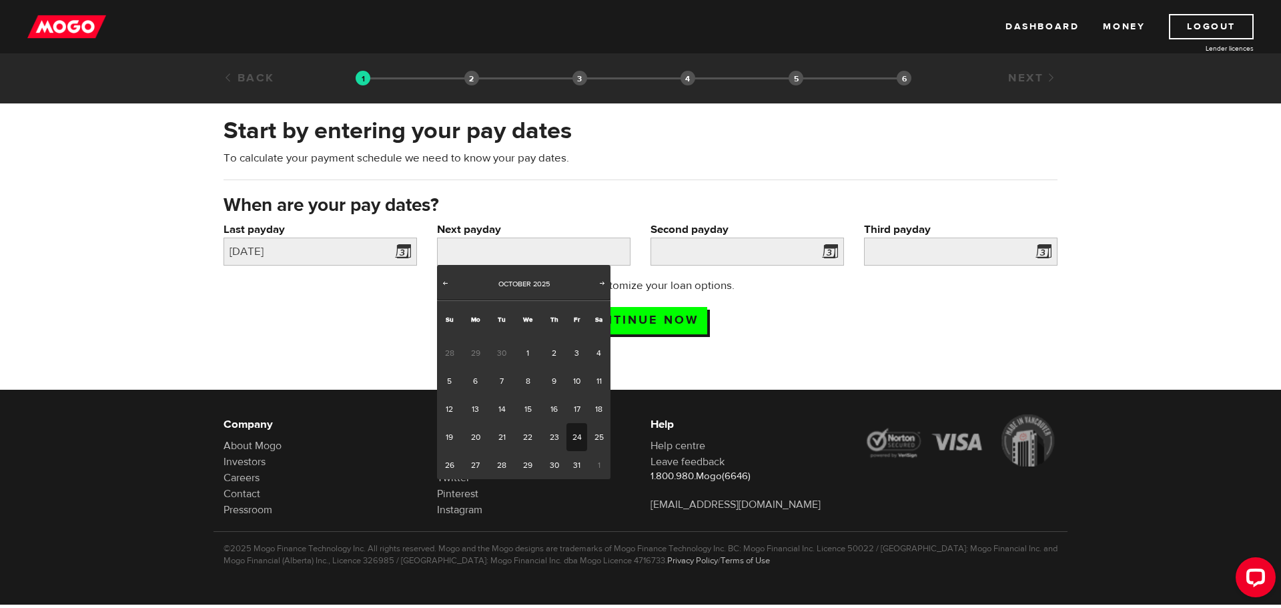
click at [580, 432] on link "24" at bounding box center [576, 437] width 21 height 28
type input "2025/10/24"
type input "2025/11/7"
type input "2025/11/21"
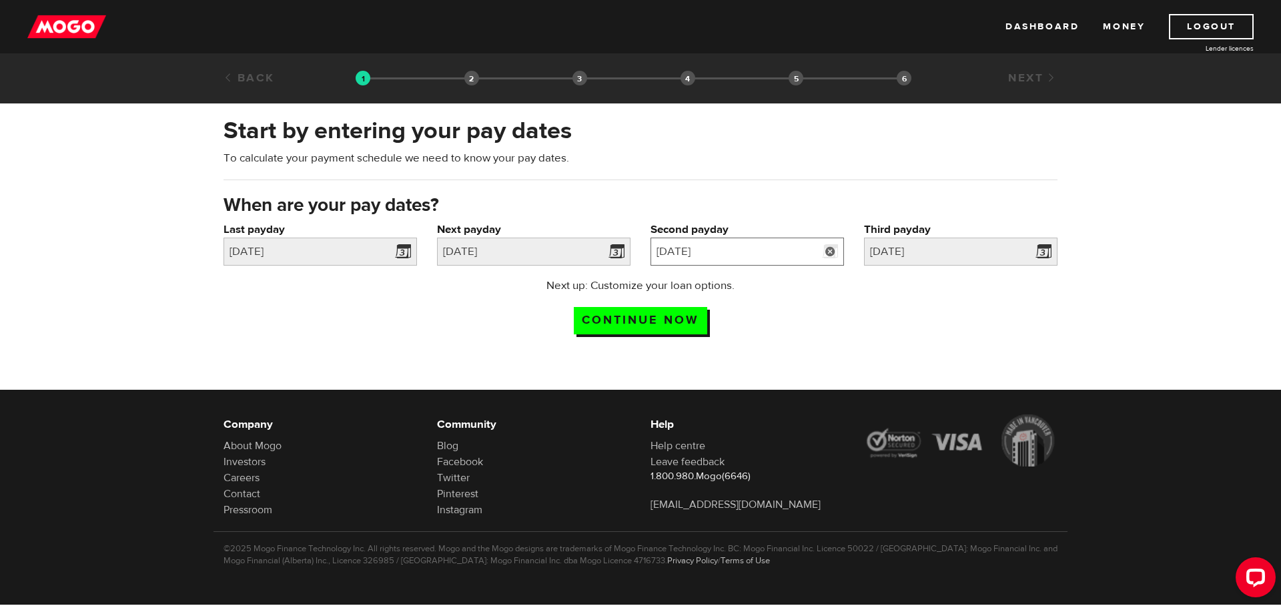
click at [751, 253] on input "2025/11/7" at bounding box center [747, 252] width 193 height 28
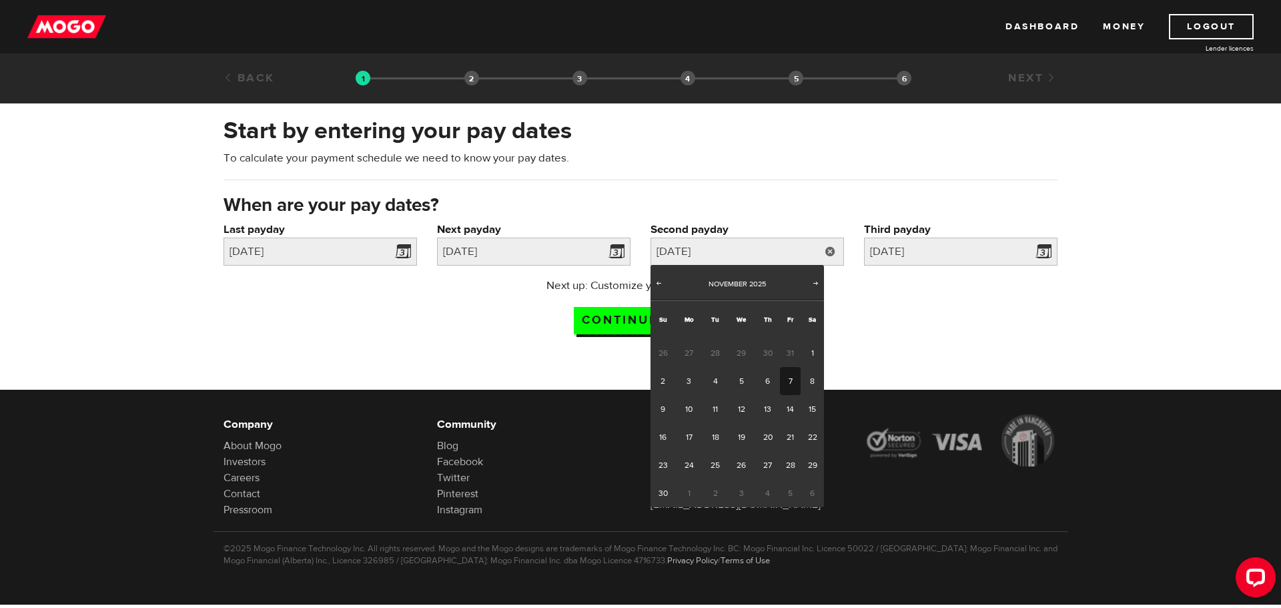
click at [793, 379] on link "7" at bounding box center [790, 381] width 21 height 28
type input "2025/11/07"
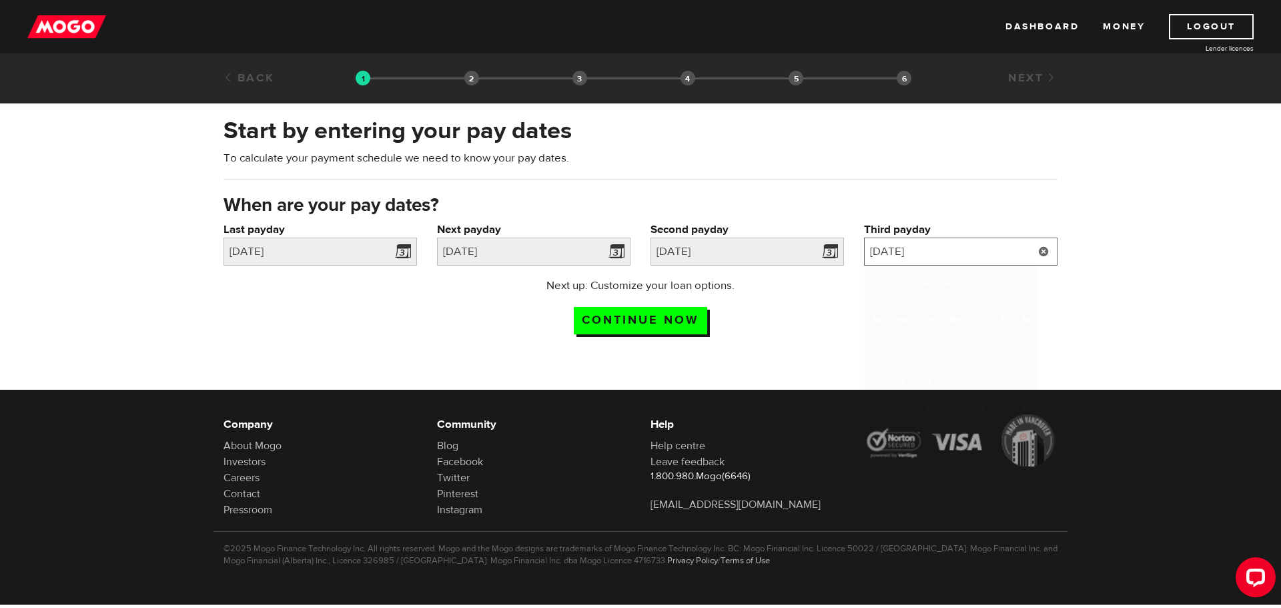
click at [924, 248] on input "2025/11/21" at bounding box center [960, 252] width 193 height 28
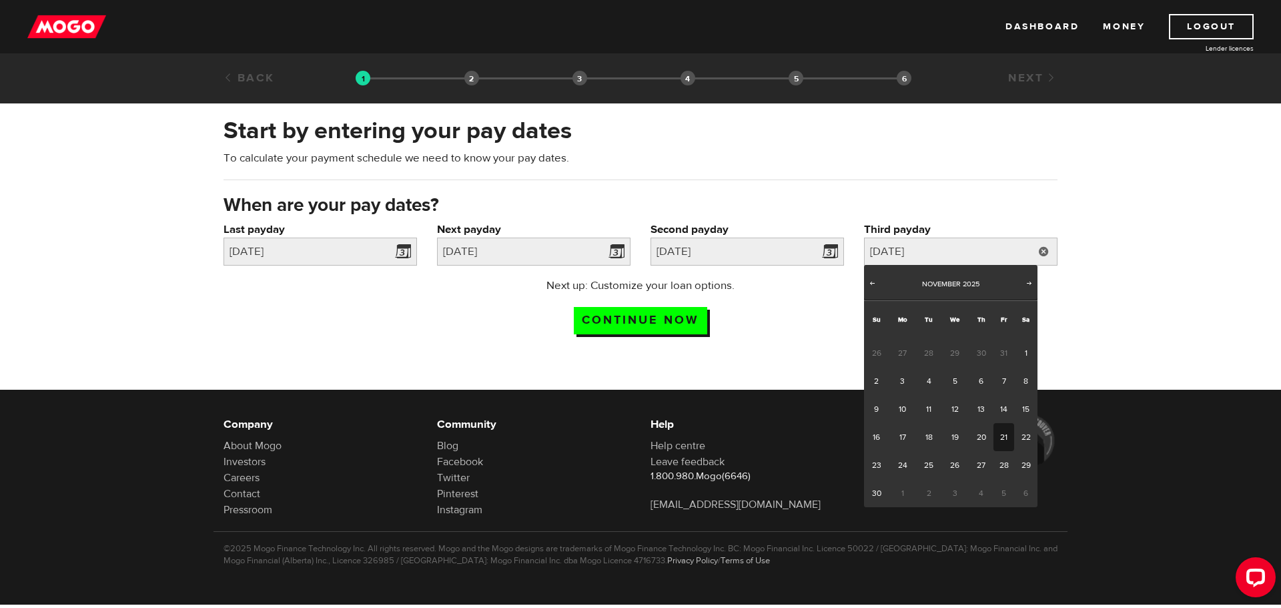
click at [1021, 218] on div "When are your pay dates?" at bounding box center [641, 207] width 854 height 29
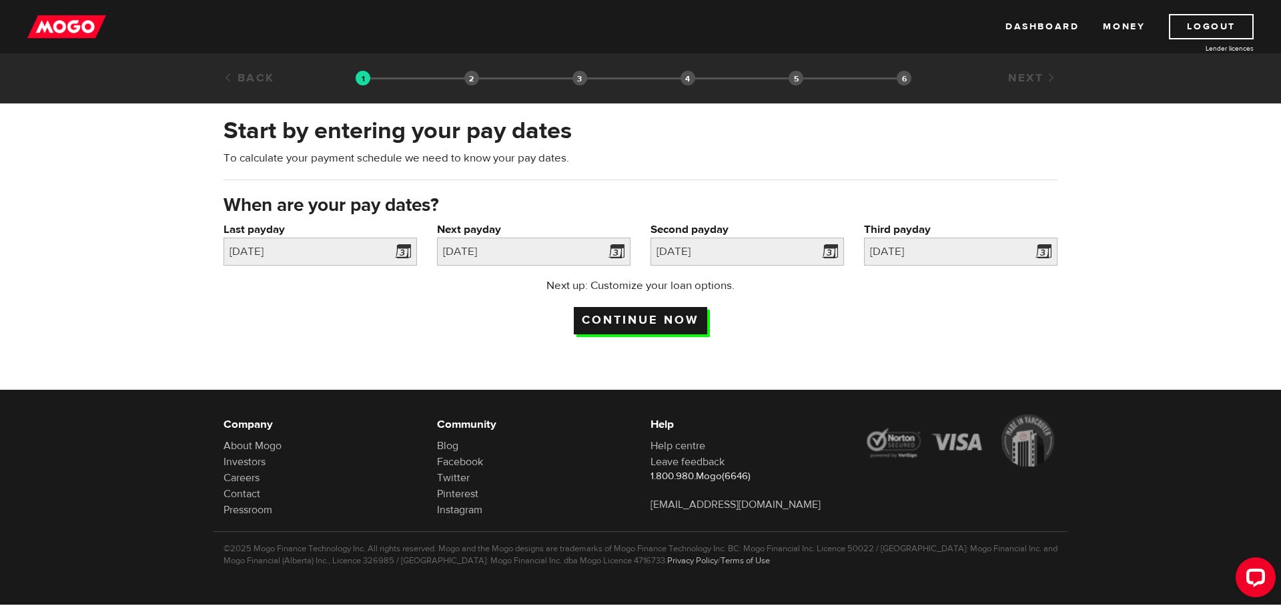
click at [665, 330] on input "Continue now" at bounding box center [640, 320] width 133 height 27
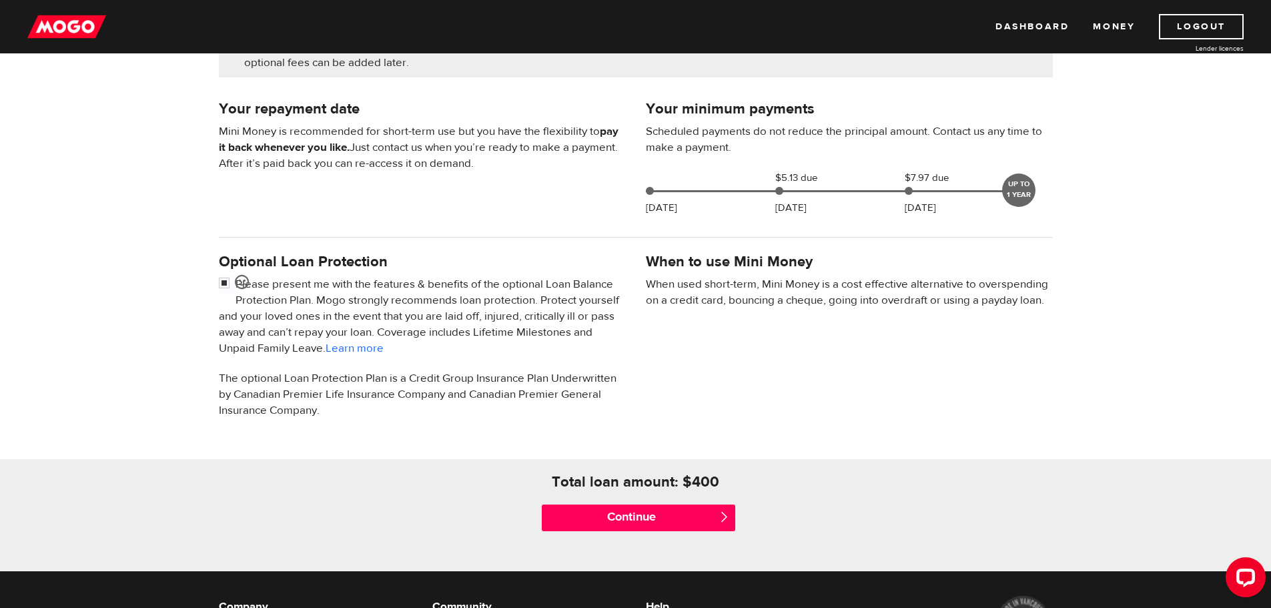
scroll to position [267, 0]
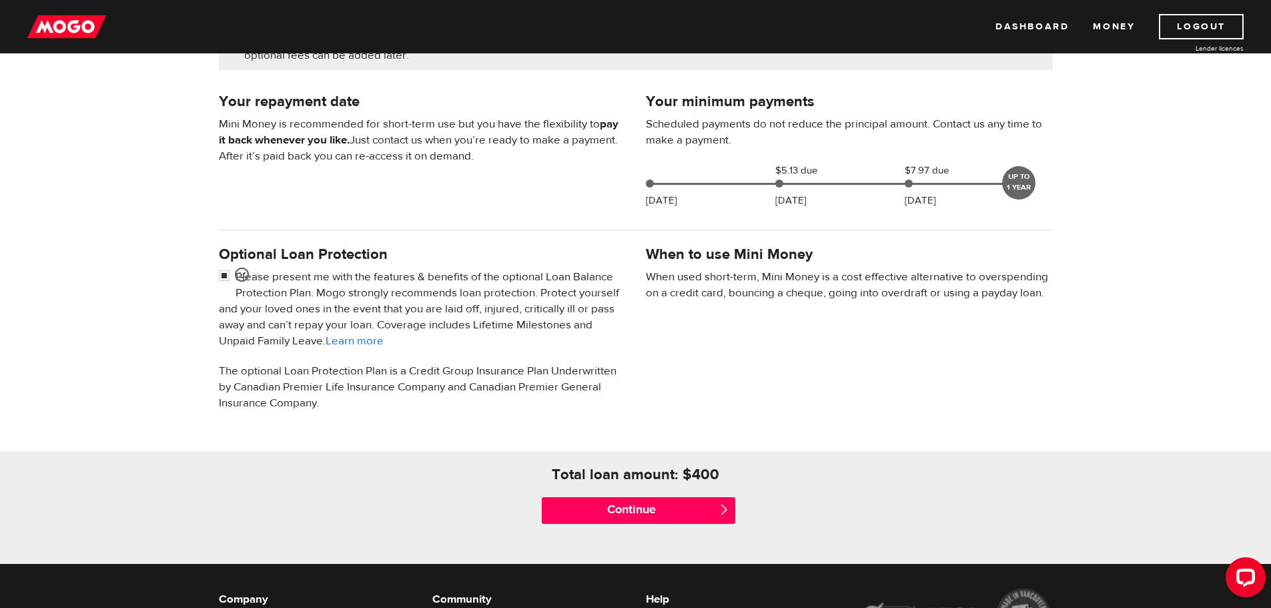
click at [721, 508] on span "" at bounding box center [724, 509] width 11 height 11
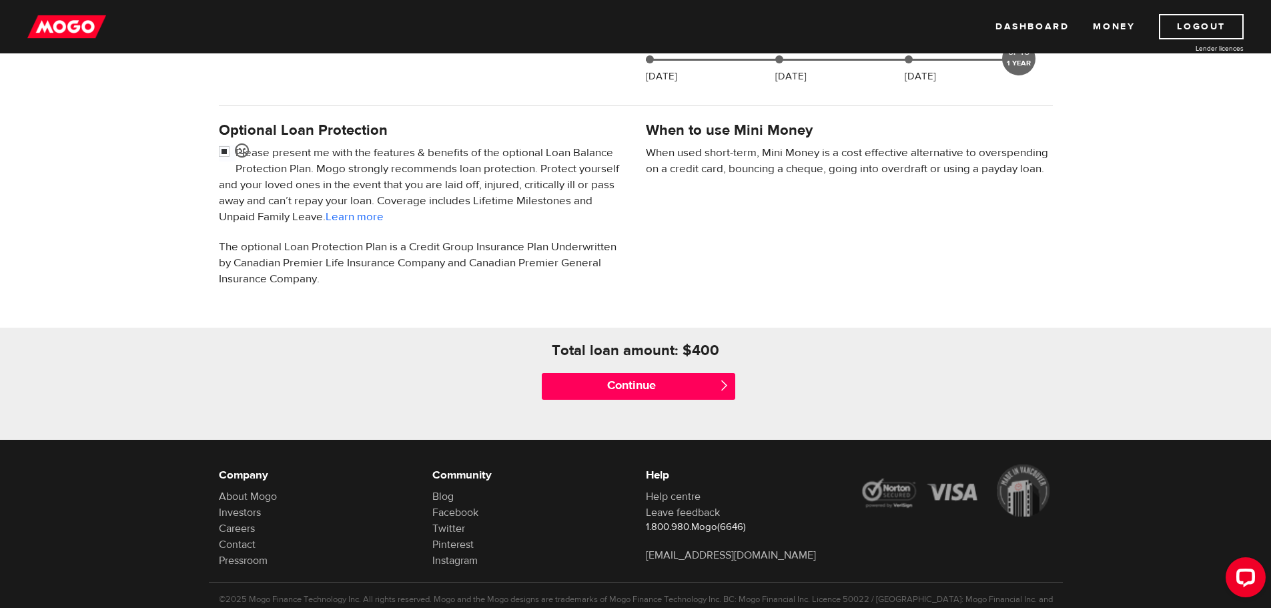
scroll to position [400, 0]
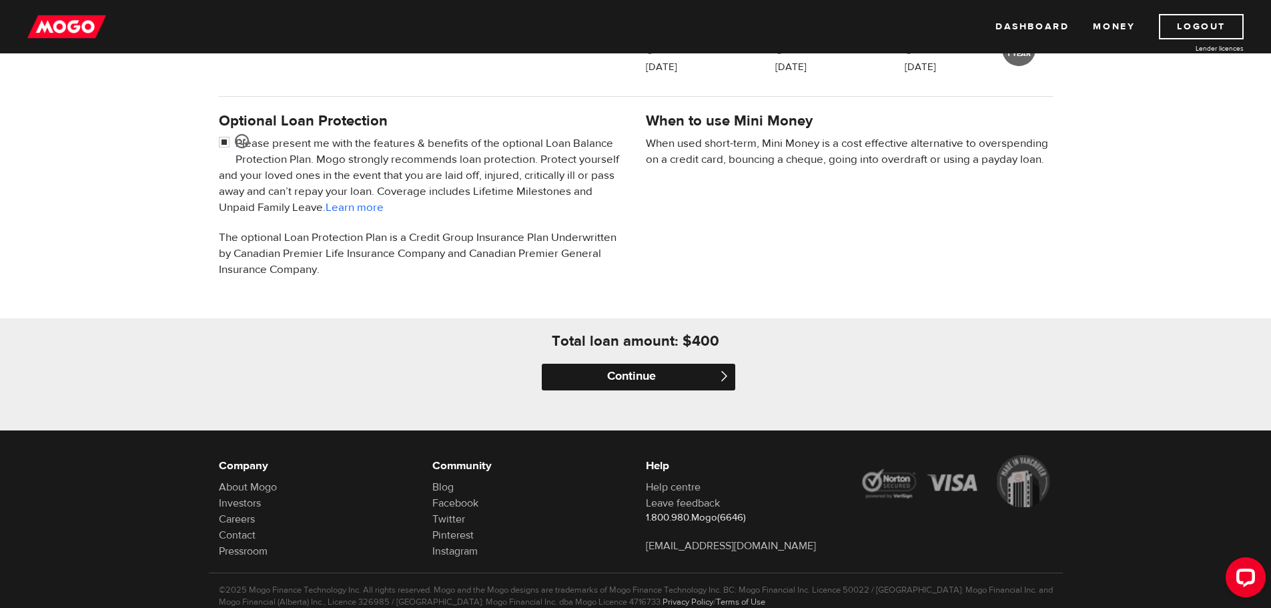
click at [666, 374] on input "Continue" at bounding box center [638, 377] width 193 height 27
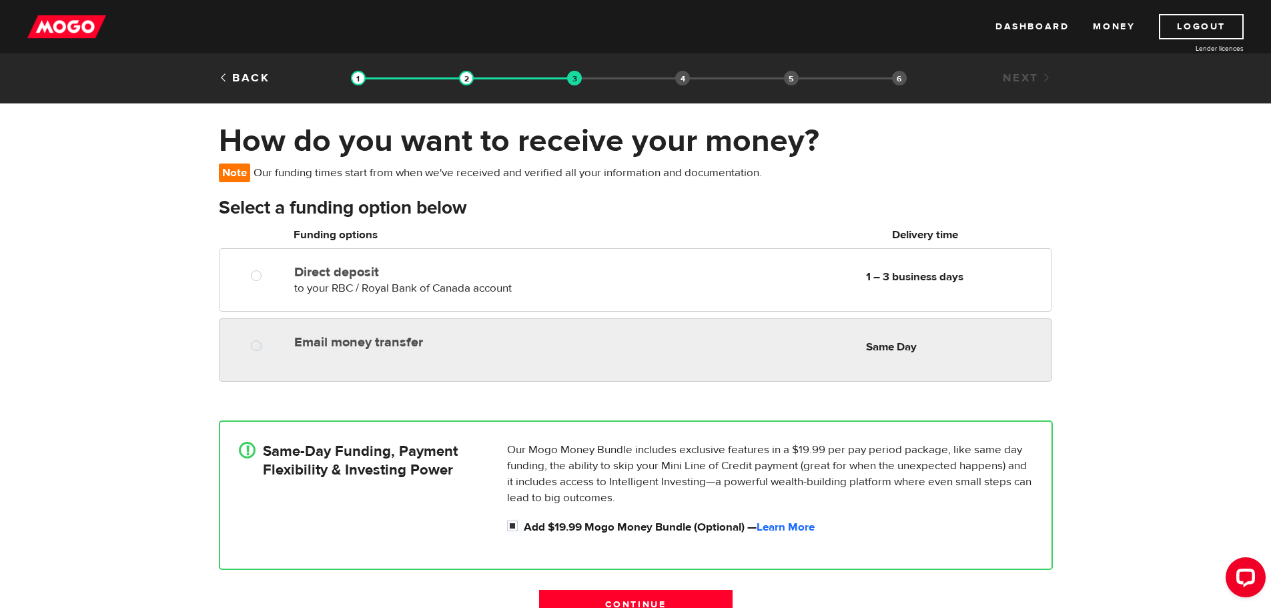
radio input "true"
click at [644, 358] on div "Email money transfer Delivery in Same Day Same Day" at bounding box center [635, 349] width 833 height 63
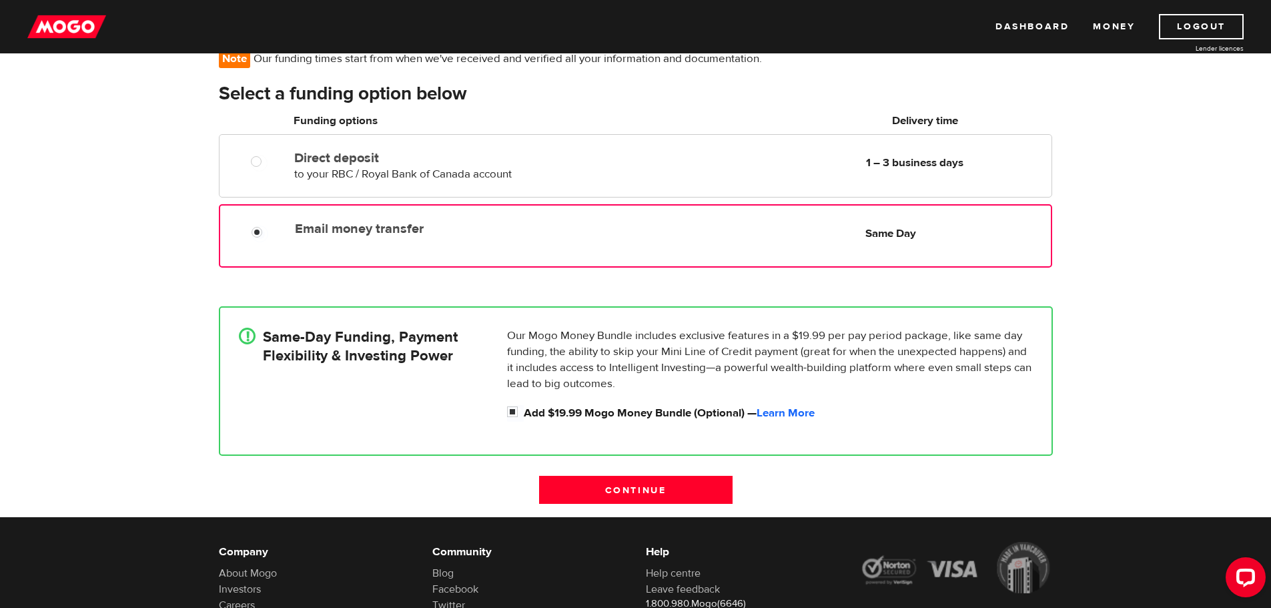
scroll to position [133, 0]
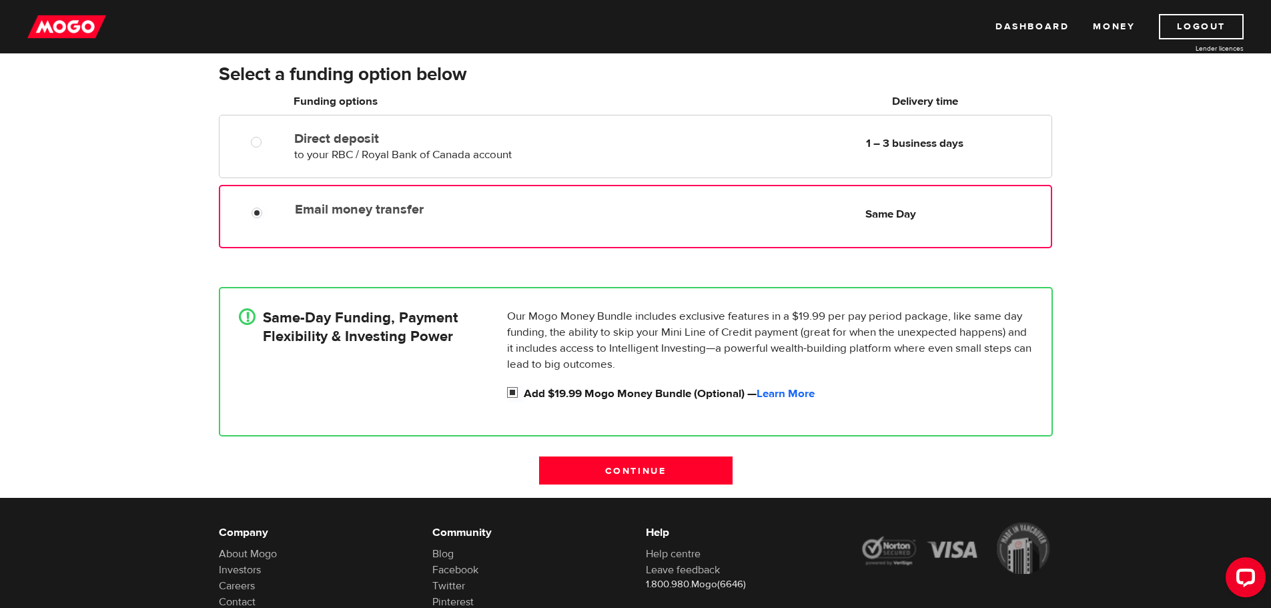
click at [512, 392] on input "Add $19.99 Mogo Money Bundle (Optional) — Learn More" at bounding box center [515, 394] width 17 height 17
checkbox input "false"
radio input "false"
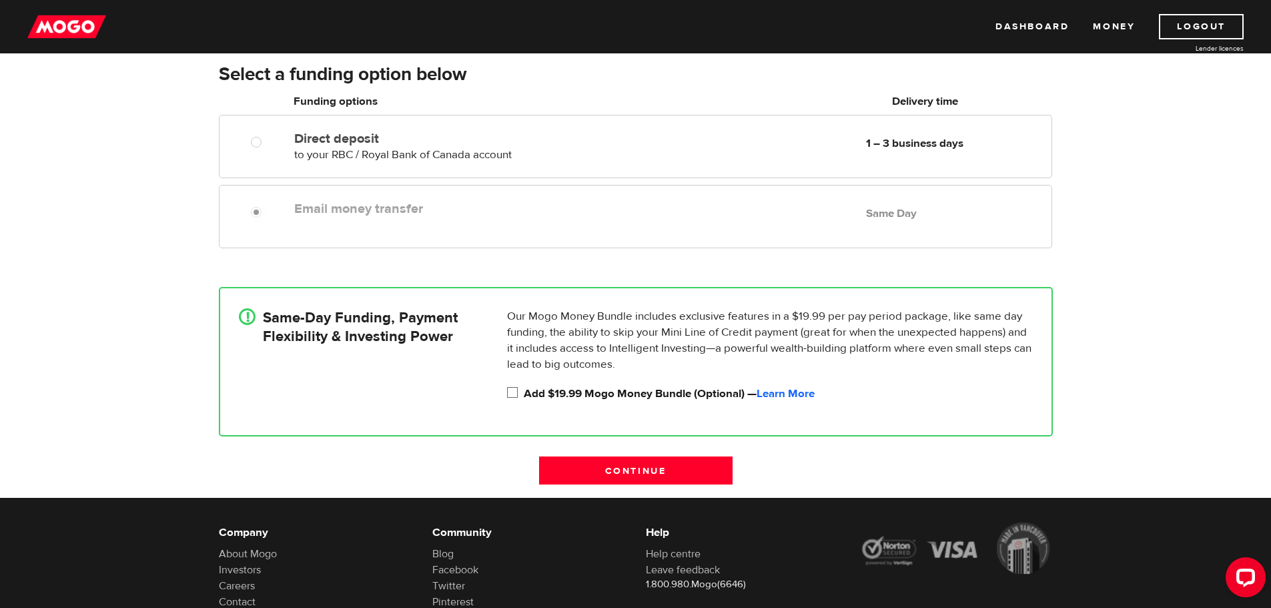
click at [652, 470] on input "Continue" at bounding box center [635, 470] width 193 height 28
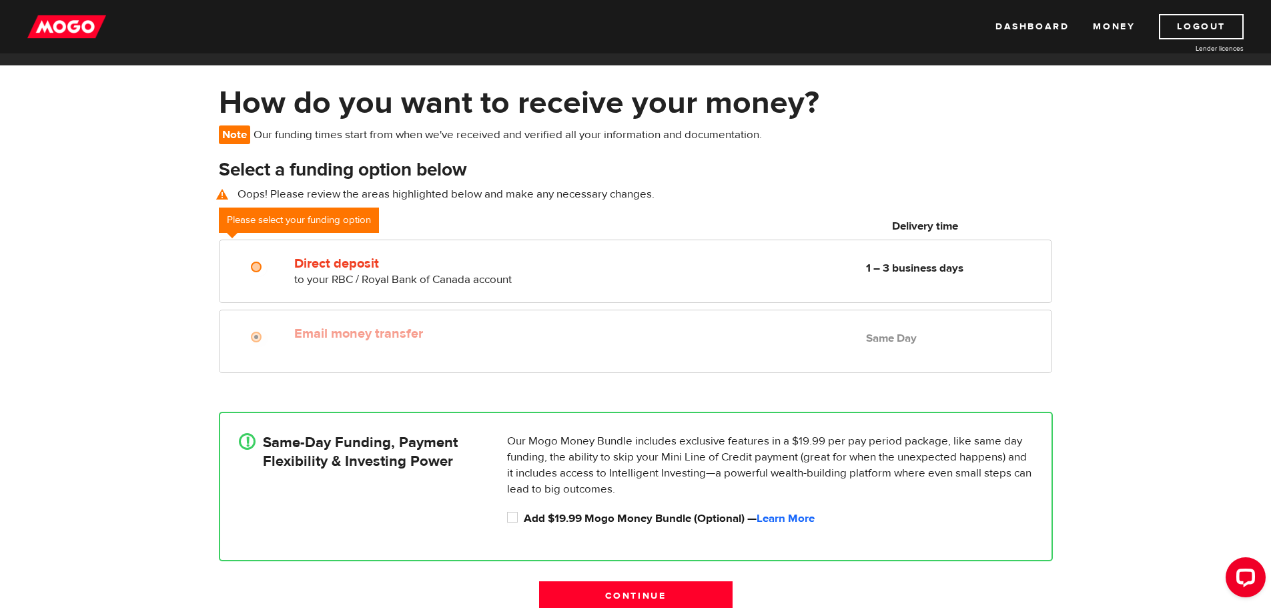
scroll to position [30, 0]
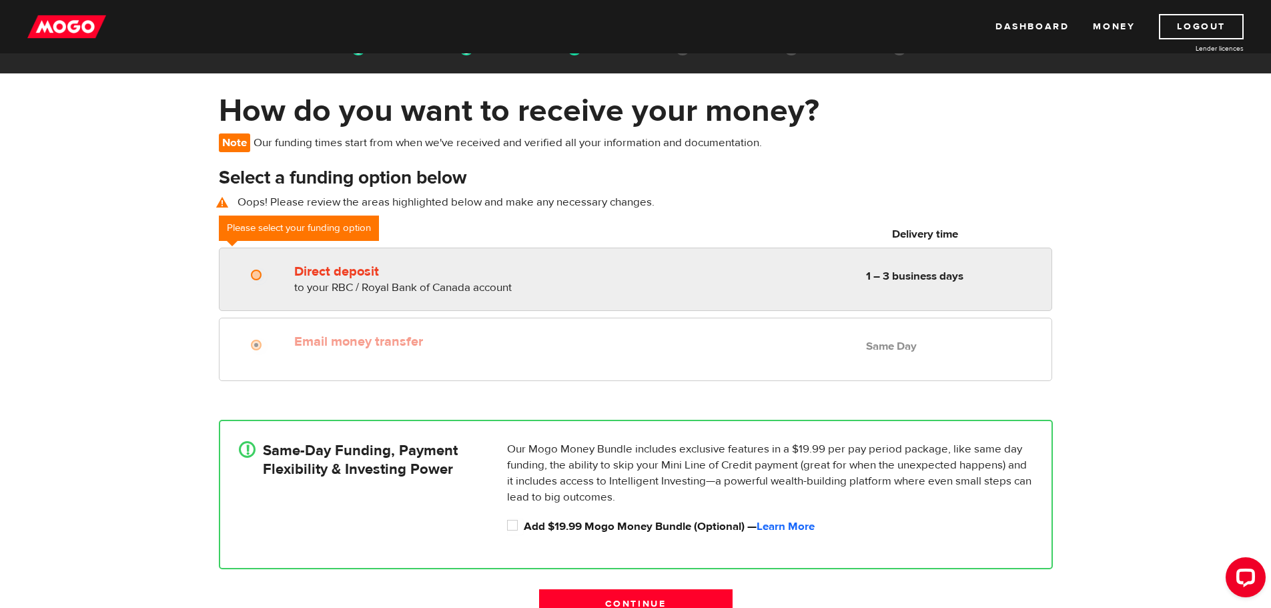
radio input "true"
click at [249, 272] on div at bounding box center [261, 276] width 80 height 17
